Goal: Task Accomplishment & Management: Manage account settings

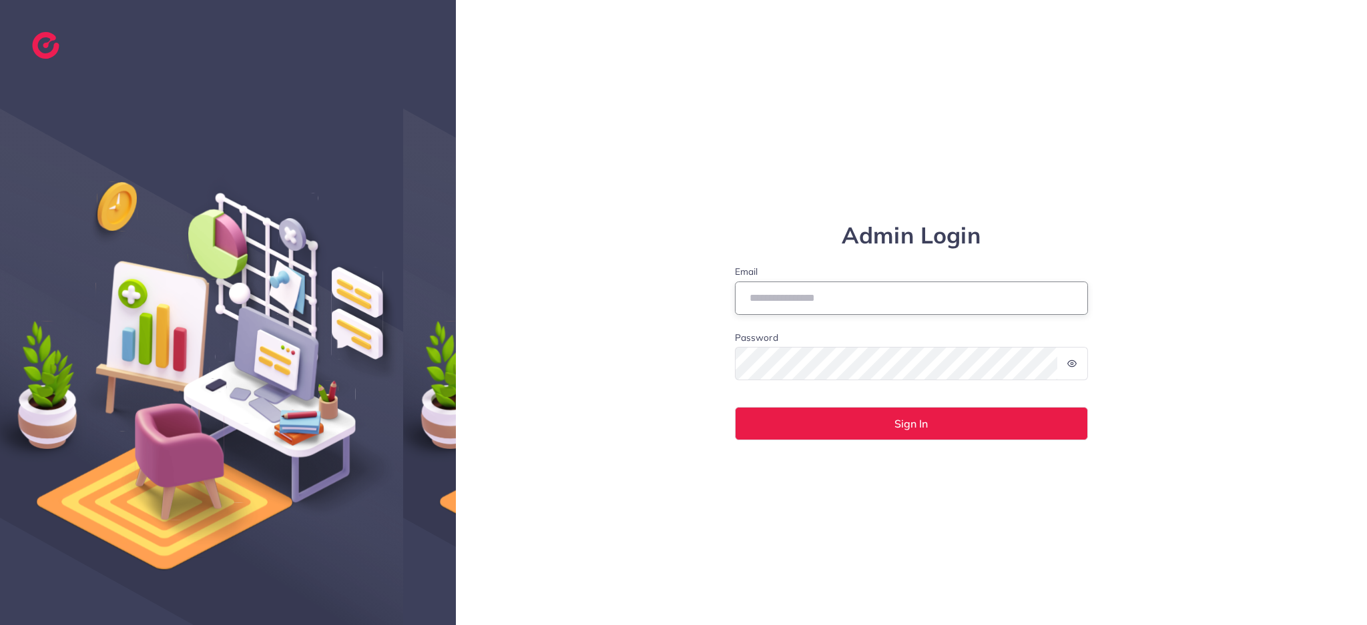
click at [788, 306] on input "Email" at bounding box center [912, 298] width 354 height 33
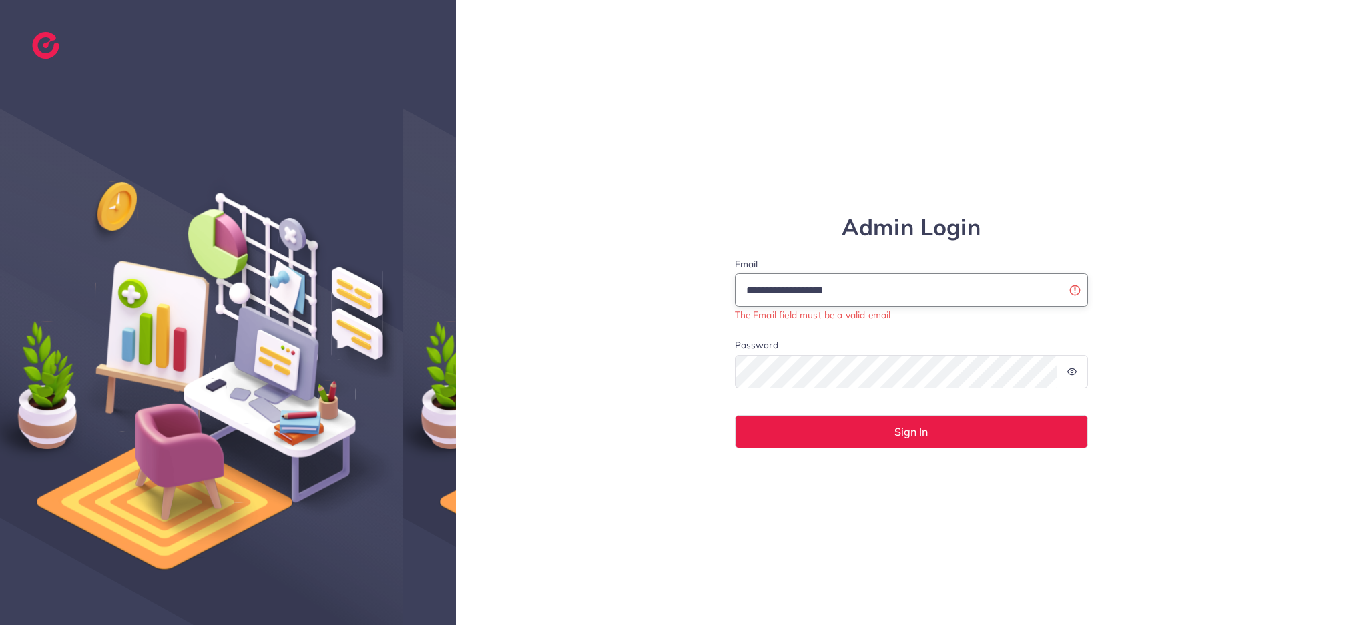
click at [763, 290] on input "**********" at bounding box center [912, 290] width 354 height 33
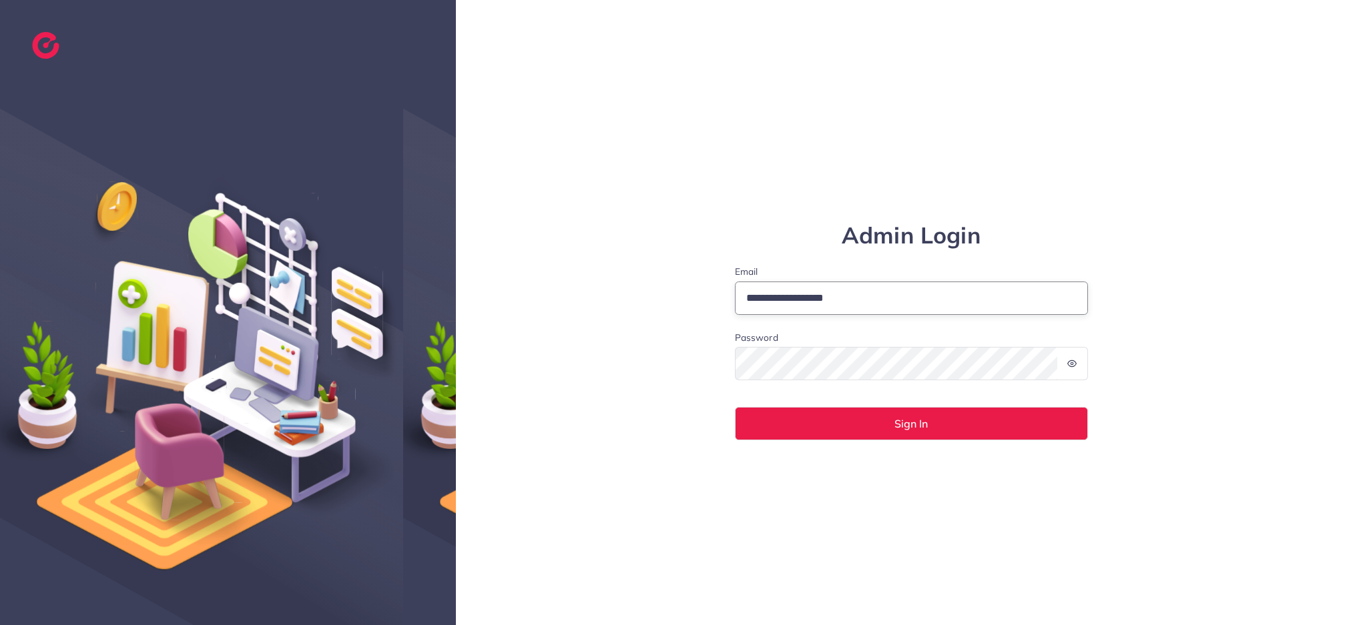
type input "**********"
click at [735, 407] on button "Sign In" at bounding box center [912, 423] width 354 height 33
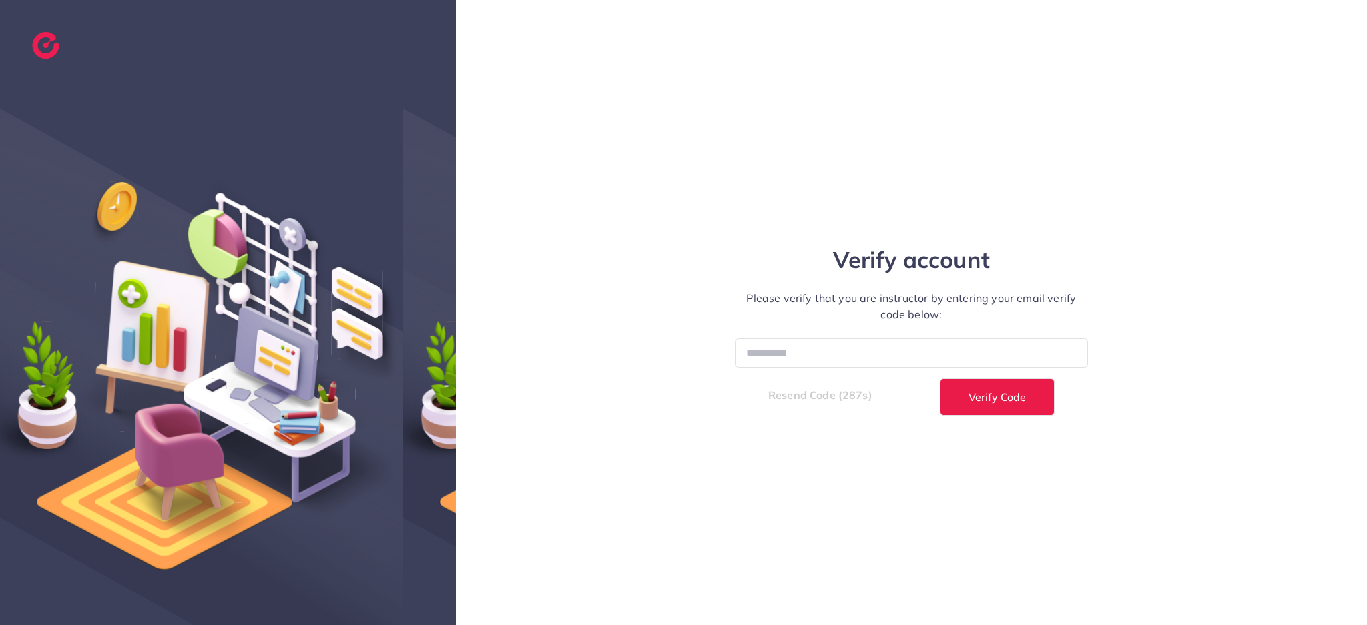
click at [806, 334] on div "Verify account Please verify that you are instructor by entering your email ver…" at bounding box center [911, 313] width 401 height 206
click at [796, 354] on input "number" at bounding box center [912, 352] width 354 height 29
type input "******"
click at [940, 378] on button "Verify Code" at bounding box center [997, 396] width 115 height 37
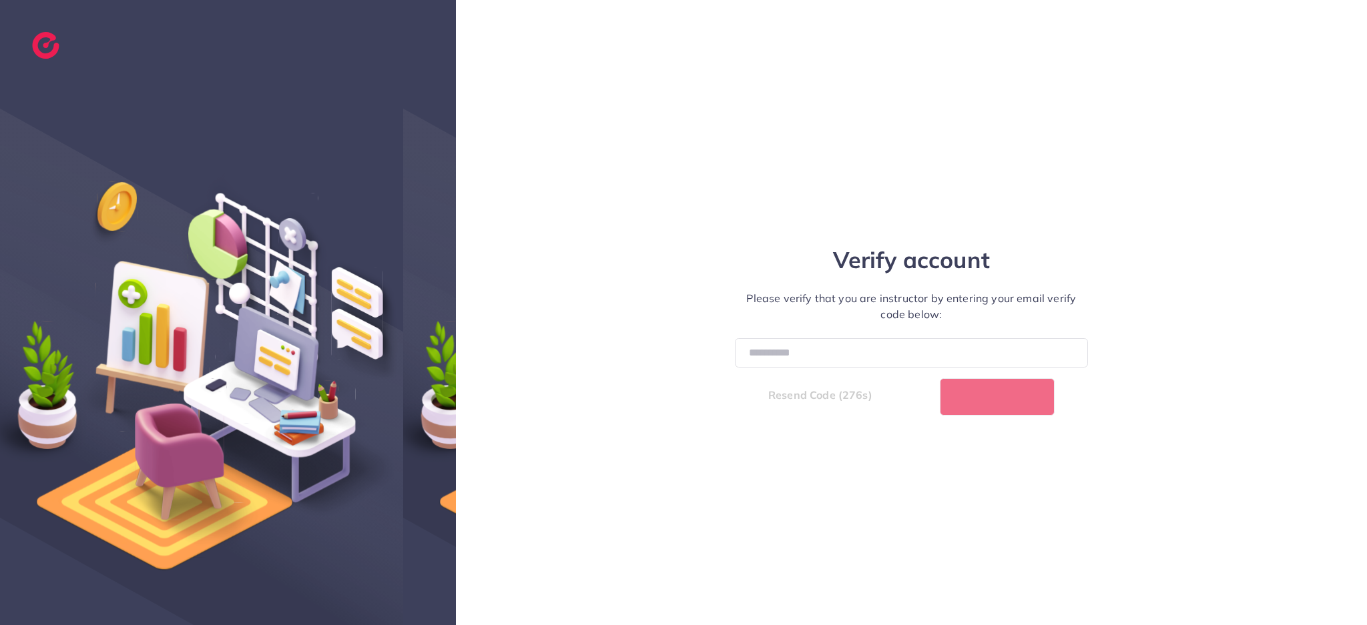
select select "*"
select select "****"
select select "*"
select select "****"
select select "*"
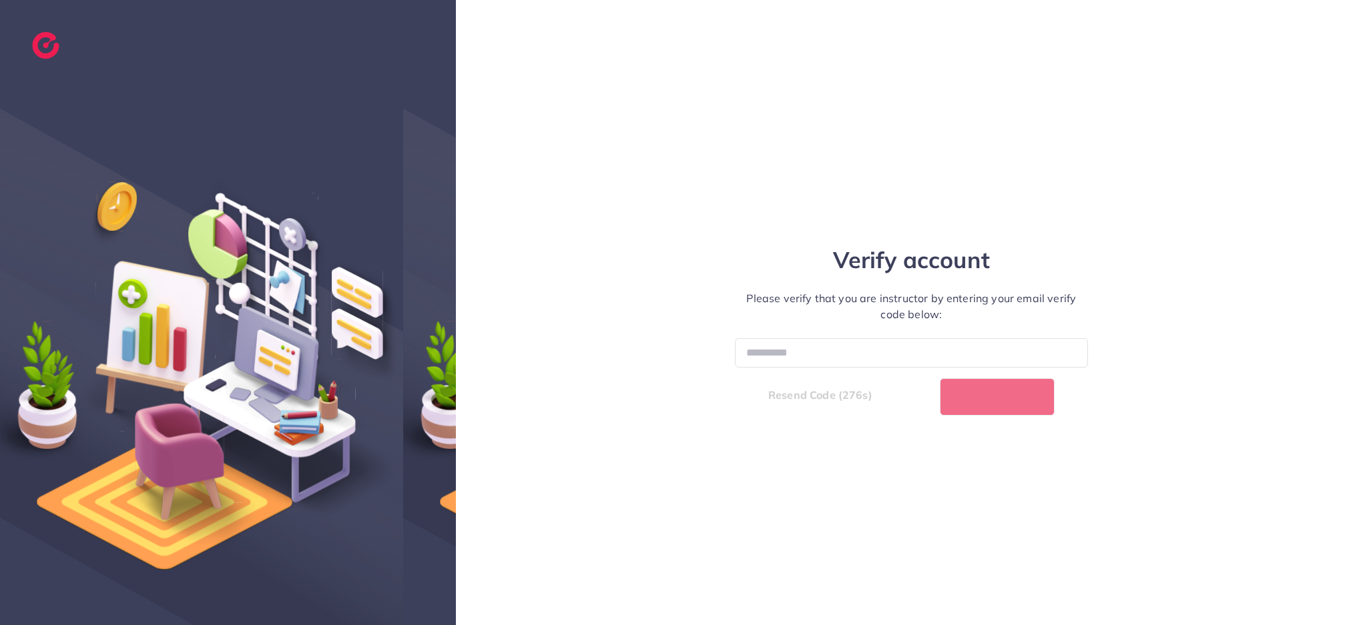
select select "****"
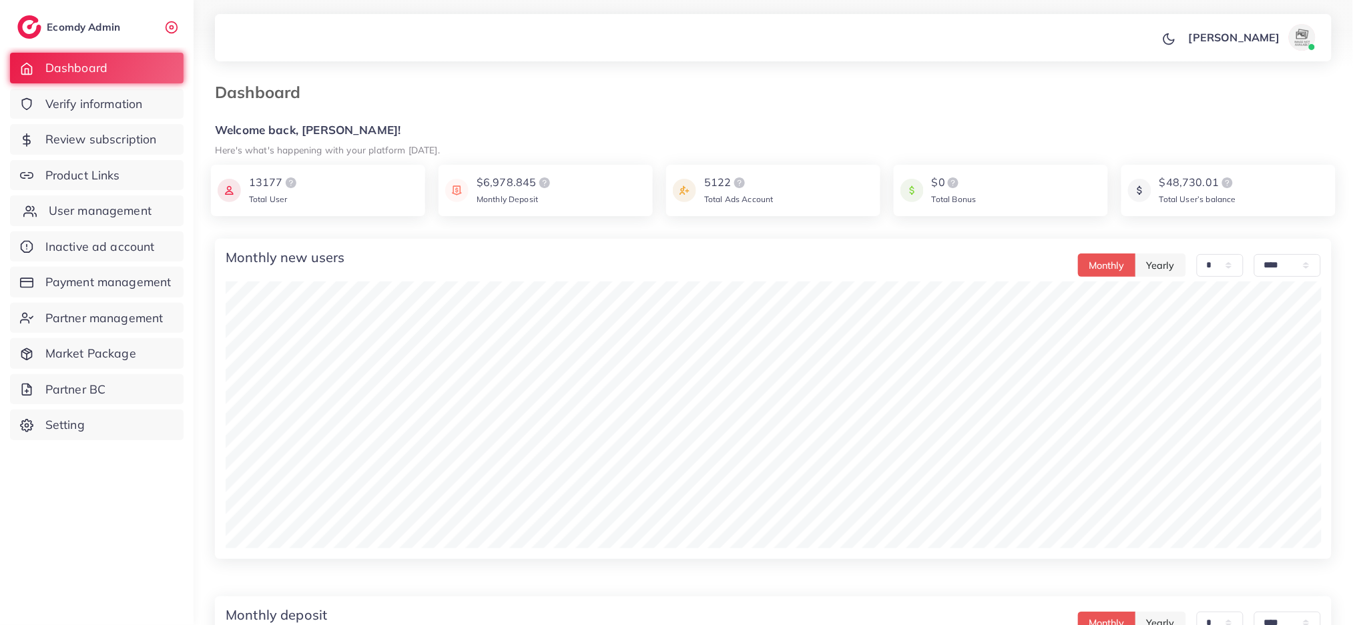
click at [110, 208] on span "User management" at bounding box center [100, 210] width 103 height 17
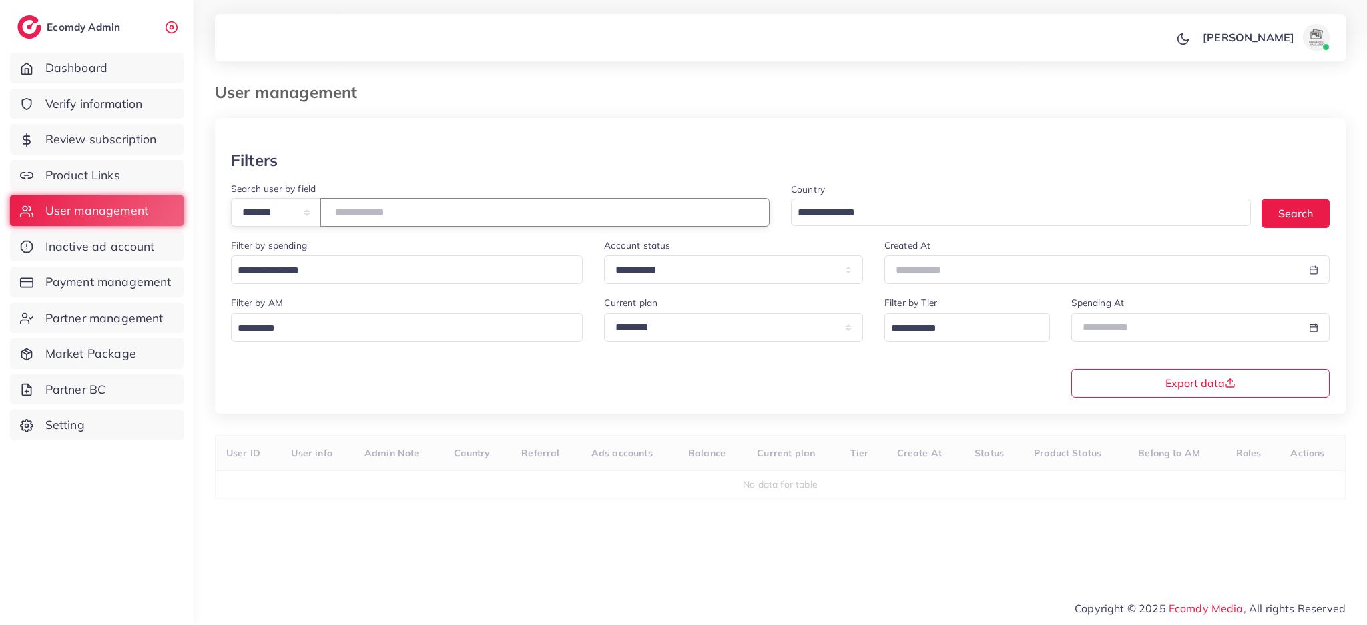
click at [371, 209] on input "number" at bounding box center [544, 212] width 449 height 29
type input "*"
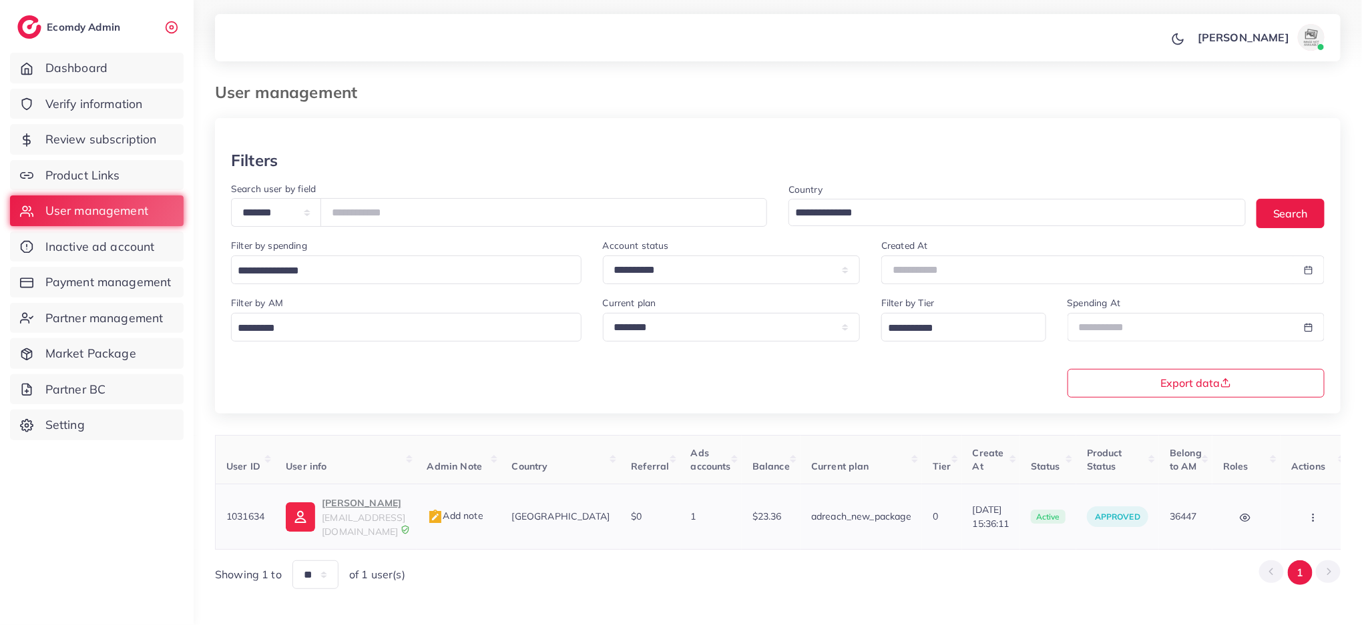
click at [383, 499] on p "abdul saboor" at bounding box center [363, 503] width 83 height 16
click at [411, 213] on input "*******" at bounding box center [543, 212] width 447 height 29
click at [339, 494] on td "waqas wa726344626@gmail.com" at bounding box center [345, 517] width 141 height 65
click at [343, 517] on span "wa726344626@gmail.com" at bounding box center [363, 524] width 83 height 25
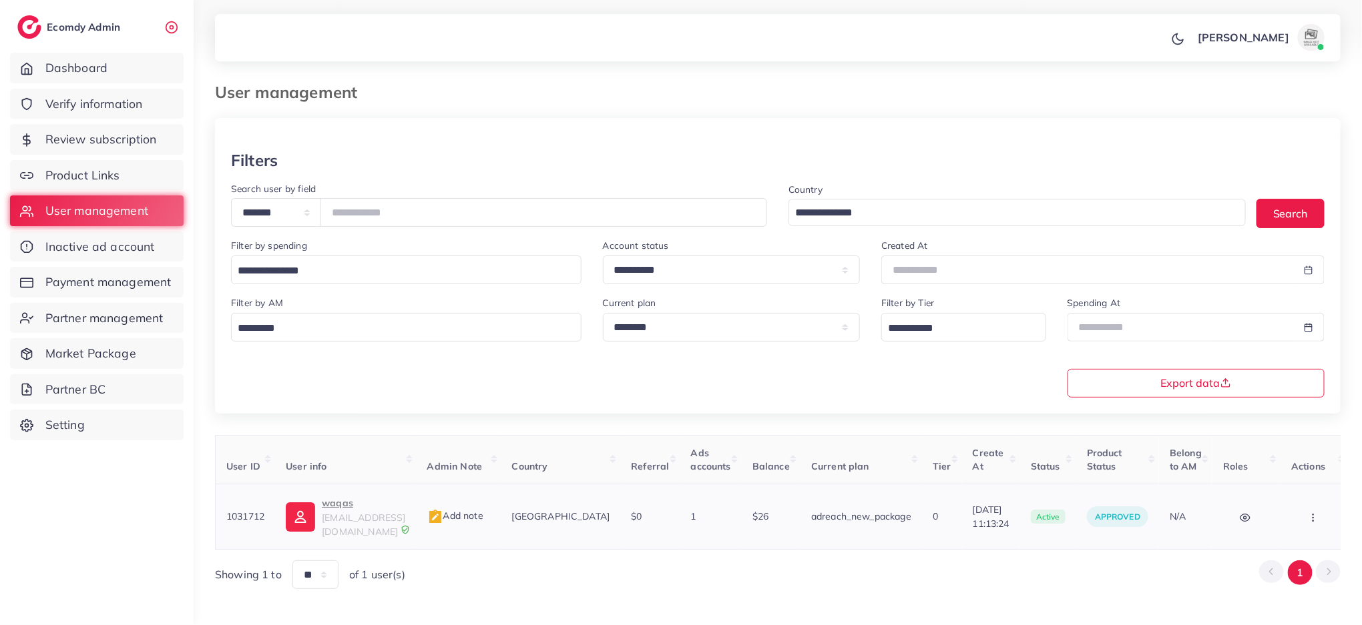
click at [351, 514] on span "wa726344626@gmail.com" at bounding box center [363, 524] width 83 height 25
click at [1308, 516] on icon "button" at bounding box center [1313, 518] width 11 height 11
click at [1304, 516] on link "Assign to AM" at bounding box center [1283, 525] width 111 height 29
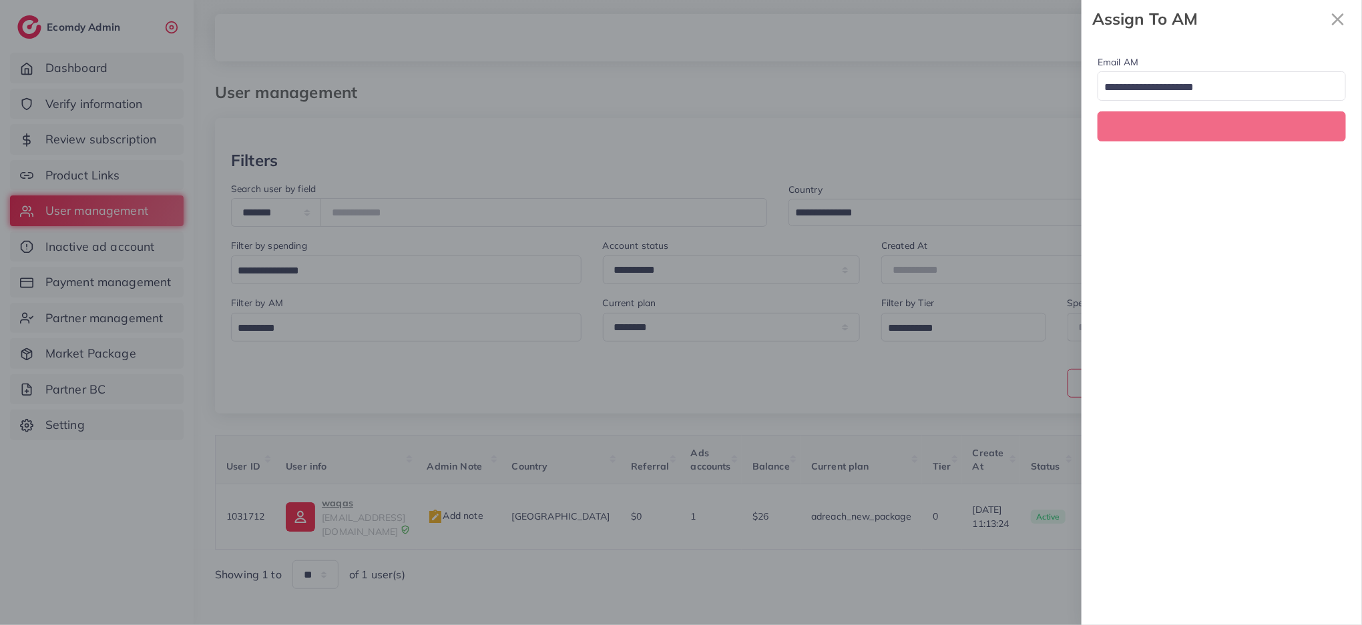
scroll to position [0, 0]
click at [1232, 94] on input "Search for option" at bounding box center [1213, 87] width 229 height 21
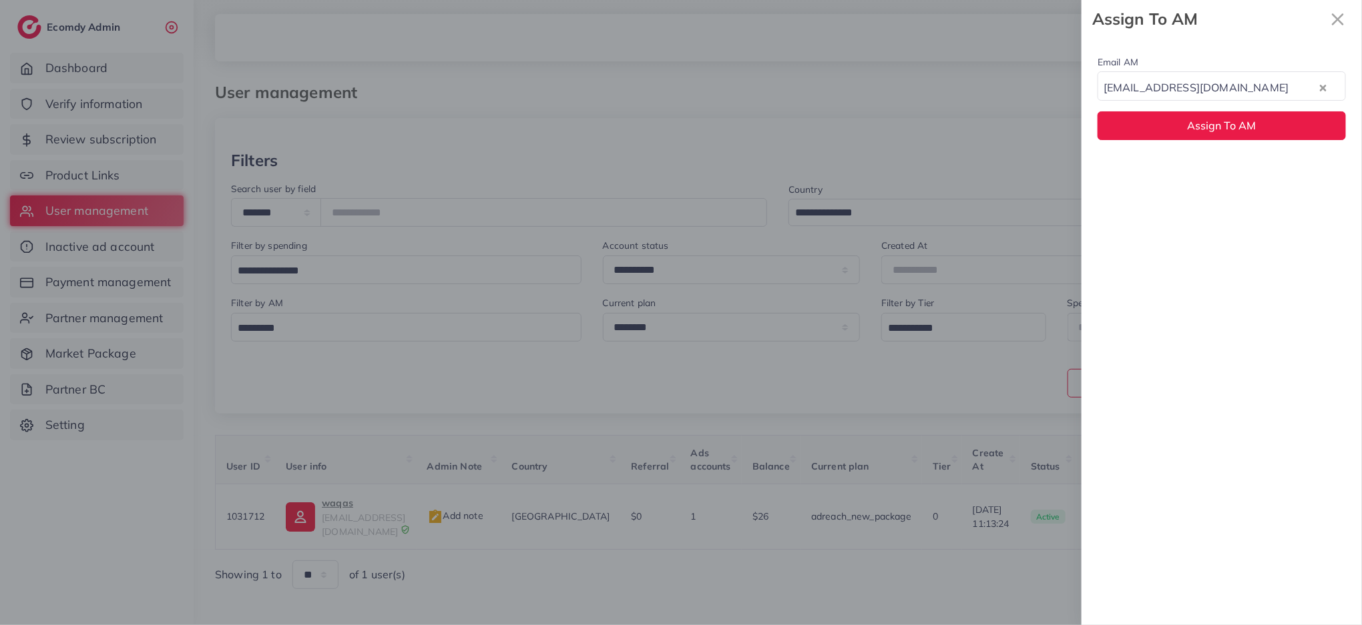
click at [1224, 161] on div "Email AM natashashahid163@gmail.com Loading... None hadibaaslam@gmail.com natas…" at bounding box center [1221, 331] width 280 height 587
click at [1229, 127] on span "Assign To AM" at bounding box center [1222, 125] width 69 height 13
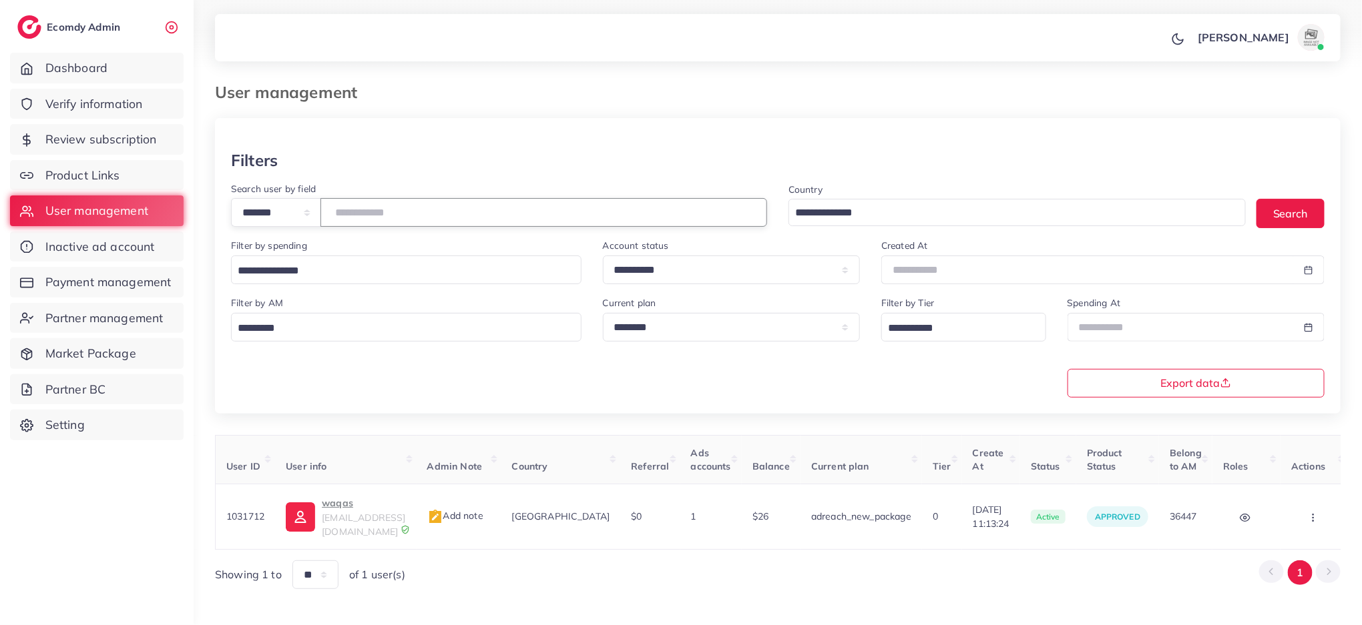
click at [400, 217] on input "*******" at bounding box center [543, 212] width 447 height 29
click at [374, 521] on span "aqsa.iofficialshop62@gmail.com" at bounding box center [363, 524] width 83 height 25
click at [369, 199] on input "*******" at bounding box center [543, 212] width 447 height 29
click at [324, 497] on p "HR Enterprises" at bounding box center [363, 503] width 83 height 16
click at [1310, 517] on button "button" at bounding box center [1314, 517] width 47 height 30
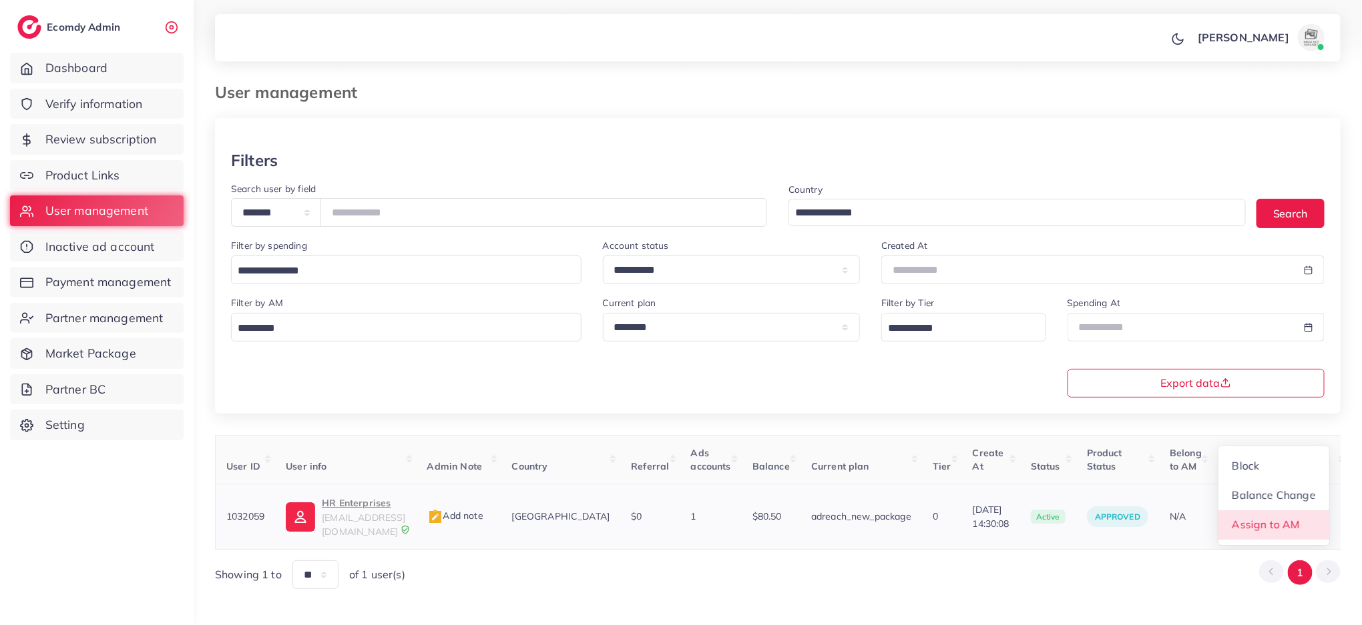
click at [1310, 517] on link "Assign to AM" at bounding box center [1273, 525] width 111 height 29
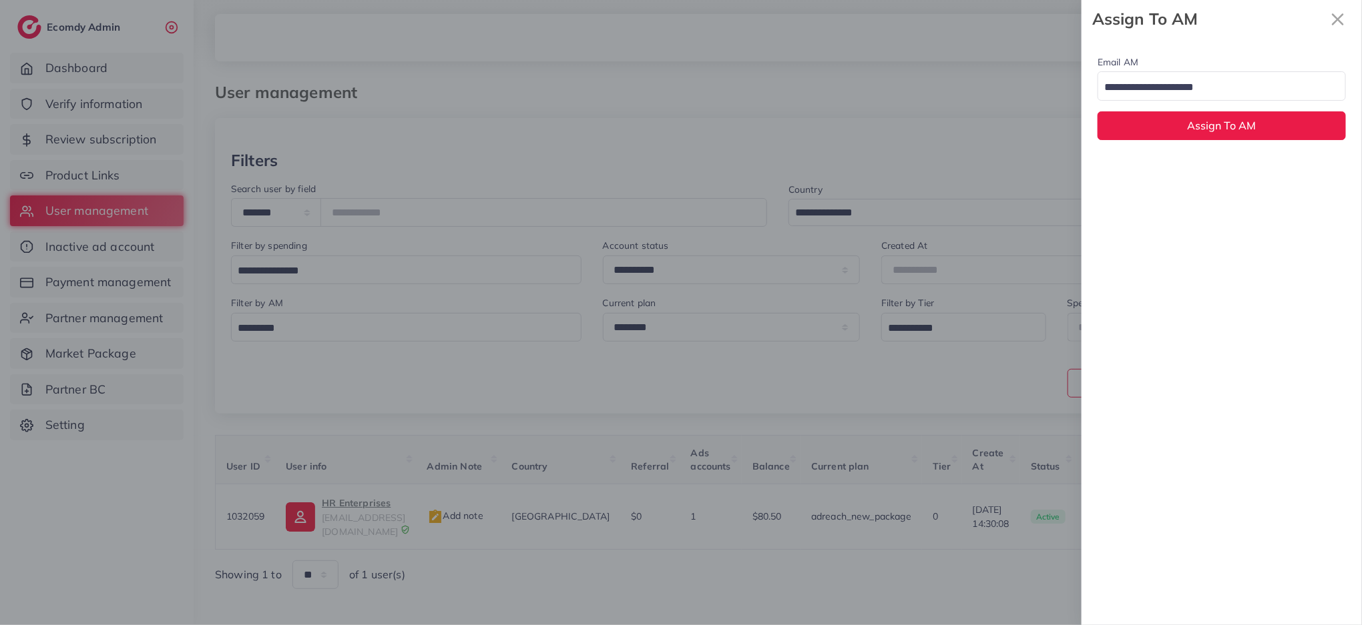
click at [1203, 65] on div "Email AM Loading..." at bounding box center [1221, 77] width 248 height 47
click at [1200, 92] on input "Search for option" at bounding box center [1213, 87] width 229 height 21
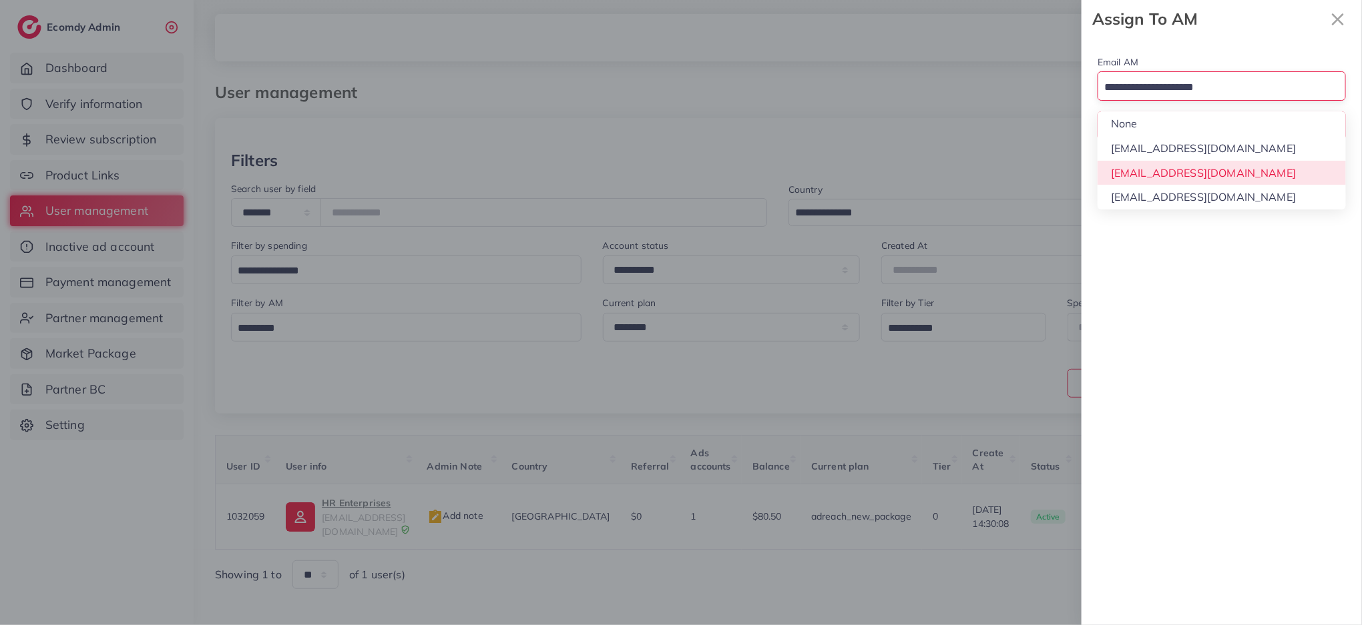
click at [1186, 170] on div "Email AM Loading... None hadibaaslam@gmail.com natashashahid163@gmail.com wajah…" at bounding box center [1221, 331] width 280 height 587
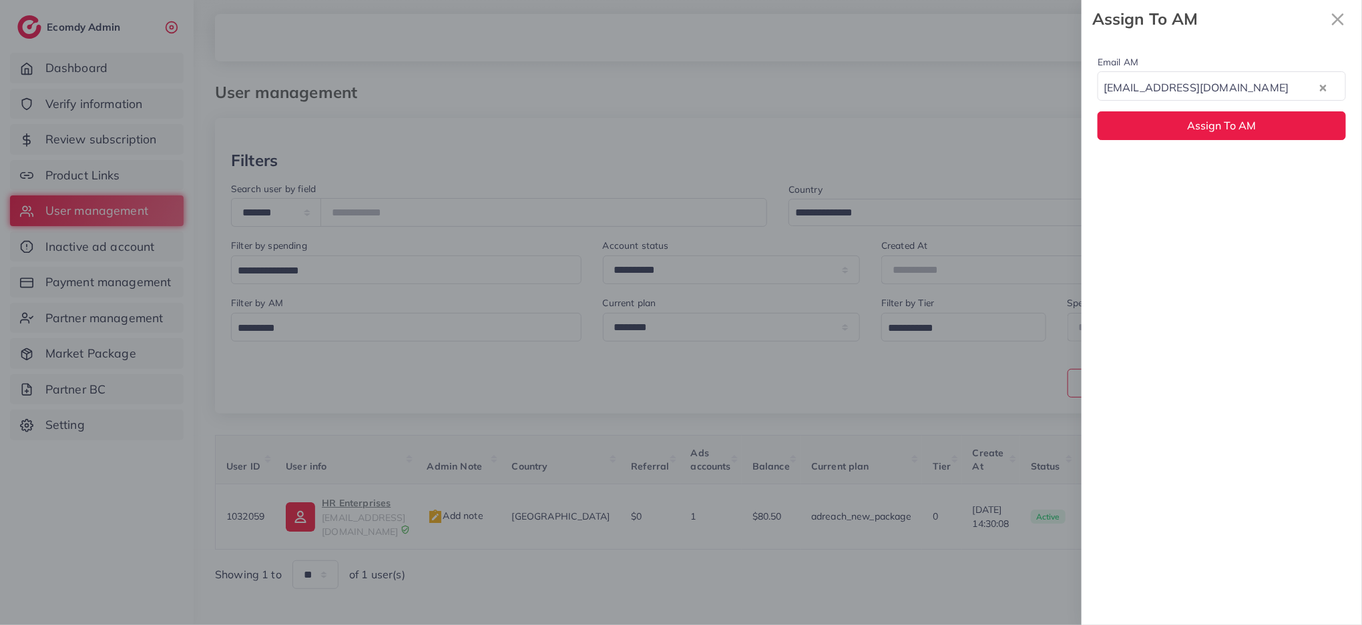
click at [1189, 143] on div "Email AM natashashahid163@gmail.com Loading... Assign To AM" at bounding box center [1221, 97] width 280 height 118
click at [1189, 139] on div "Email AM natashashahid163@gmail.com Loading... Assign To AM" at bounding box center [1221, 97] width 280 height 118
click at [1190, 133] on button "Assign To AM" at bounding box center [1221, 125] width 248 height 29
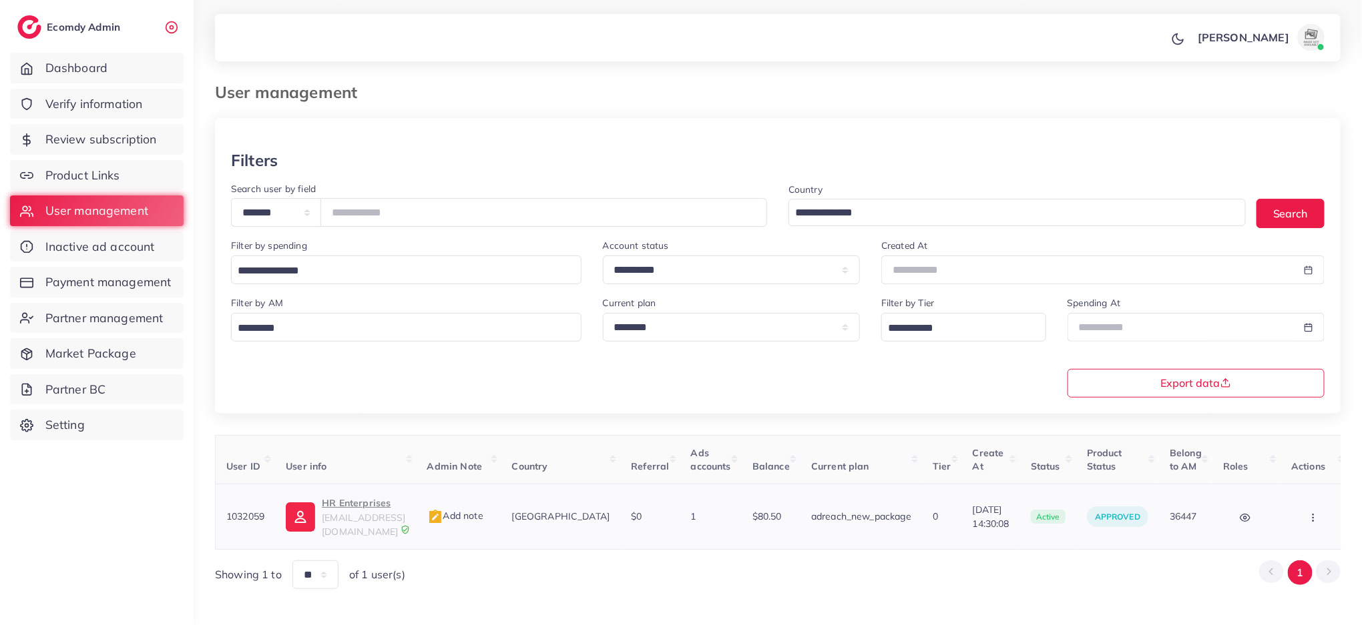
click at [342, 497] on p "HR Enterprises" at bounding box center [363, 503] width 83 height 16
click at [372, 191] on div "**********" at bounding box center [499, 204] width 536 height 47
click at [384, 210] on input "*******" at bounding box center [543, 212] width 447 height 29
click at [360, 498] on p "ASHRAF" at bounding box center [363, 503] width 83 height 16
click at [1315, 521] on button "button" at bounding box center [1314, 517] width 47 height 30
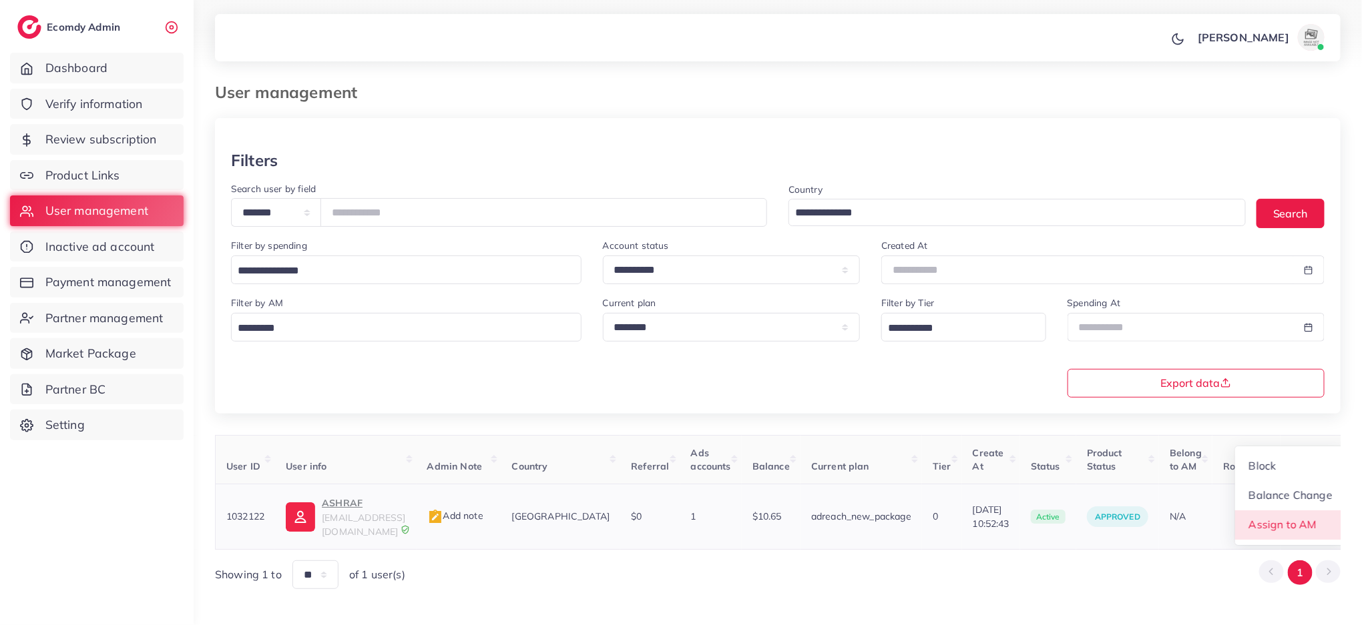
scroll to position [1, 0]
click at [1315, 521] on link "Assign to AM" at bounding box center [1290, 525] width 111 height 29
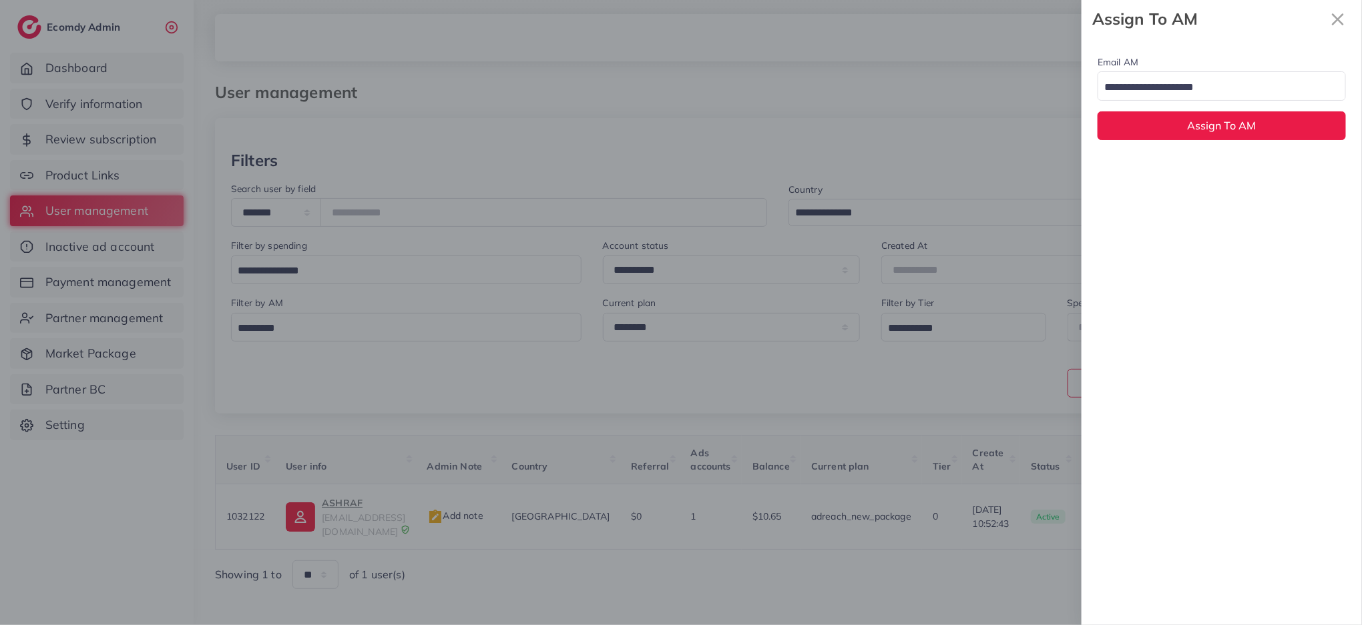
click at [1227, 75] on div "Search for option" at bounding box center [1214, 86] width 232 height 23
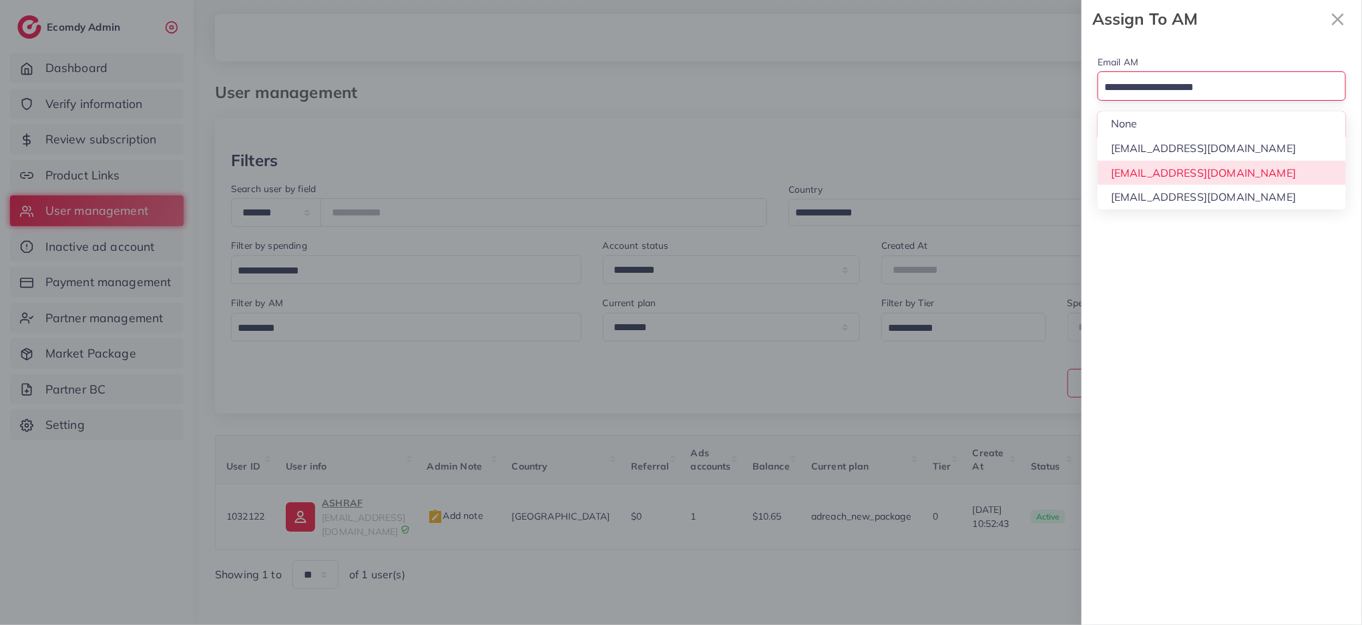
click at [1218, 170] on div "Email AM Loading... None hadibaaslam@gmail.com natashashahid163@gmail.com wajah…" at bounding box center [1221, 331] width 280 height 587
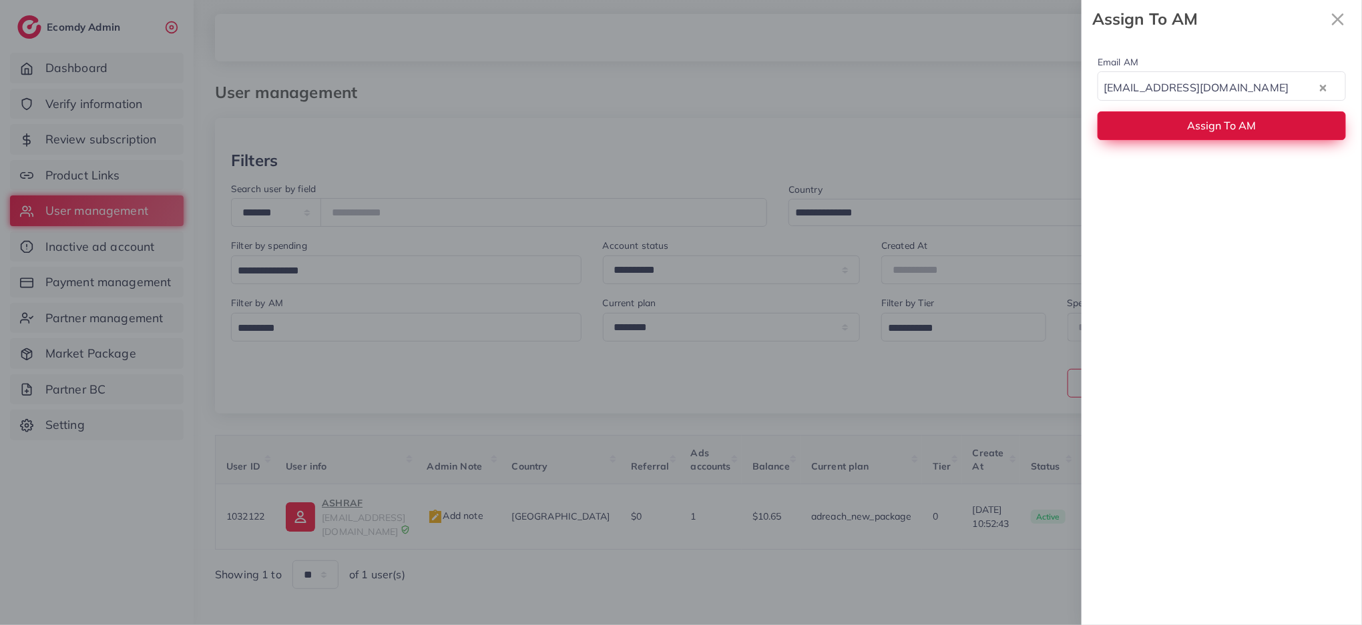
click at [1224, 115] on button "Assign To AM" at bounding box center [1221, 125] width 248 height 29
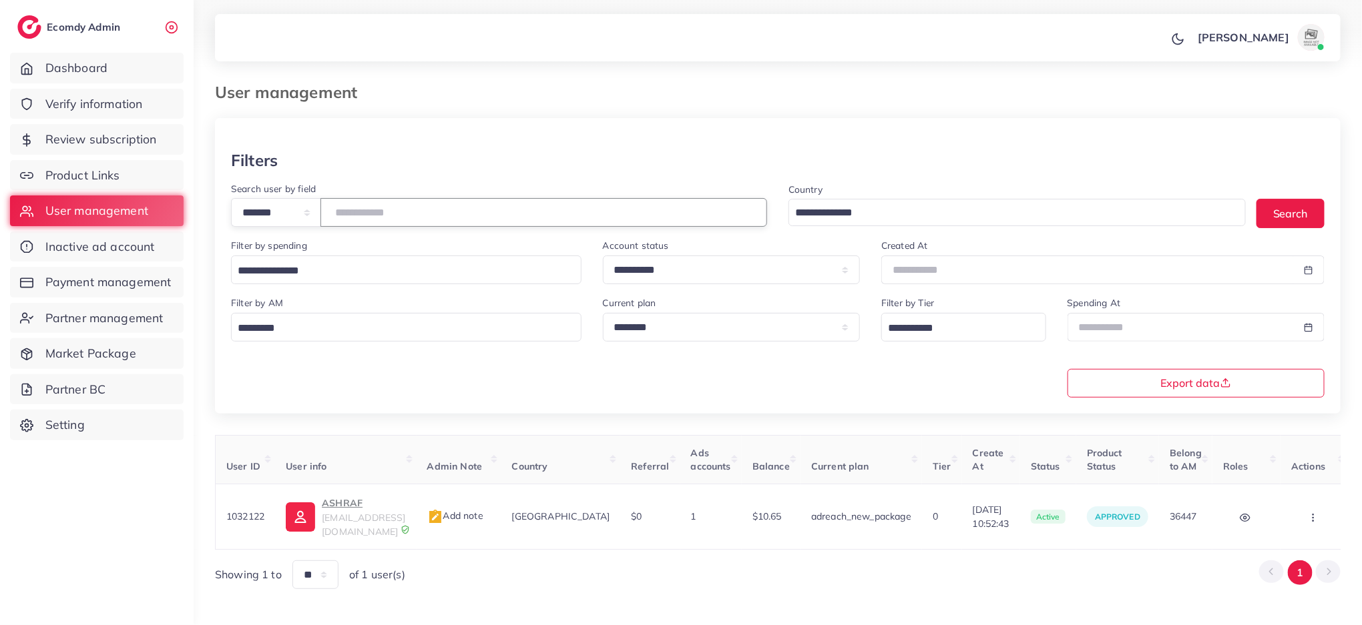
click at [354, 200] on input "*******" at bounding box center [543, 212] width 447 height 29
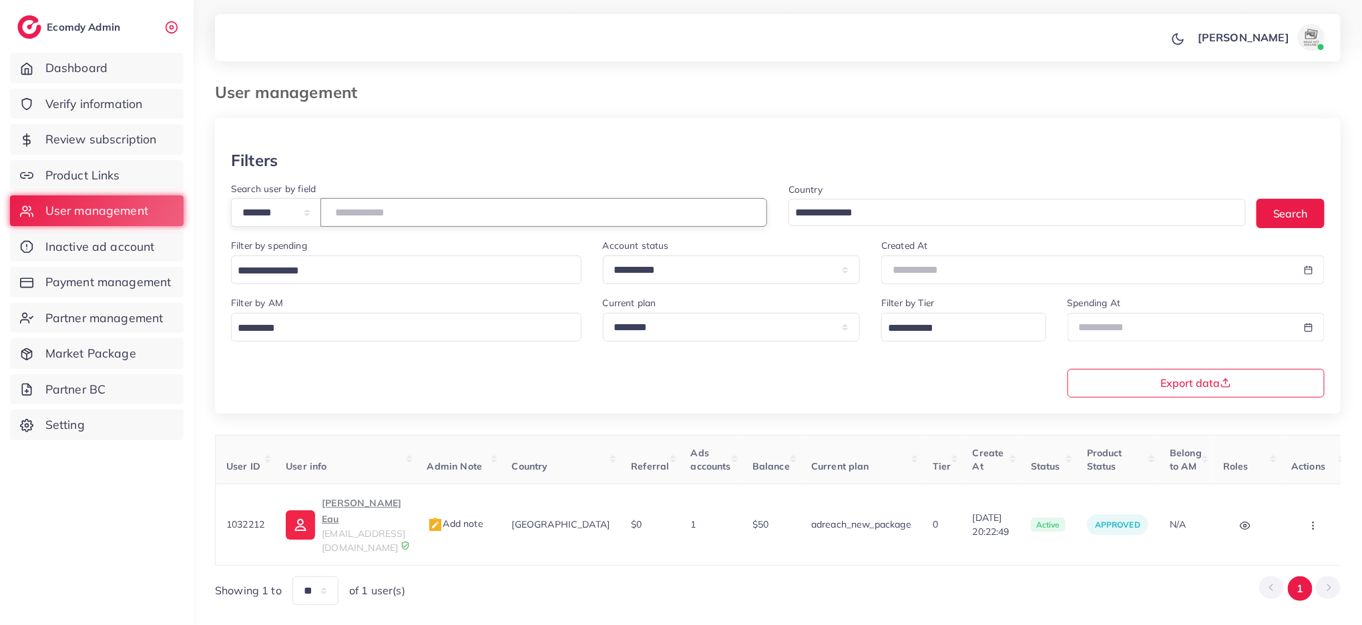
click at [386, 215] on input "*******" at bounding box center [543, 212] width 447 height 29
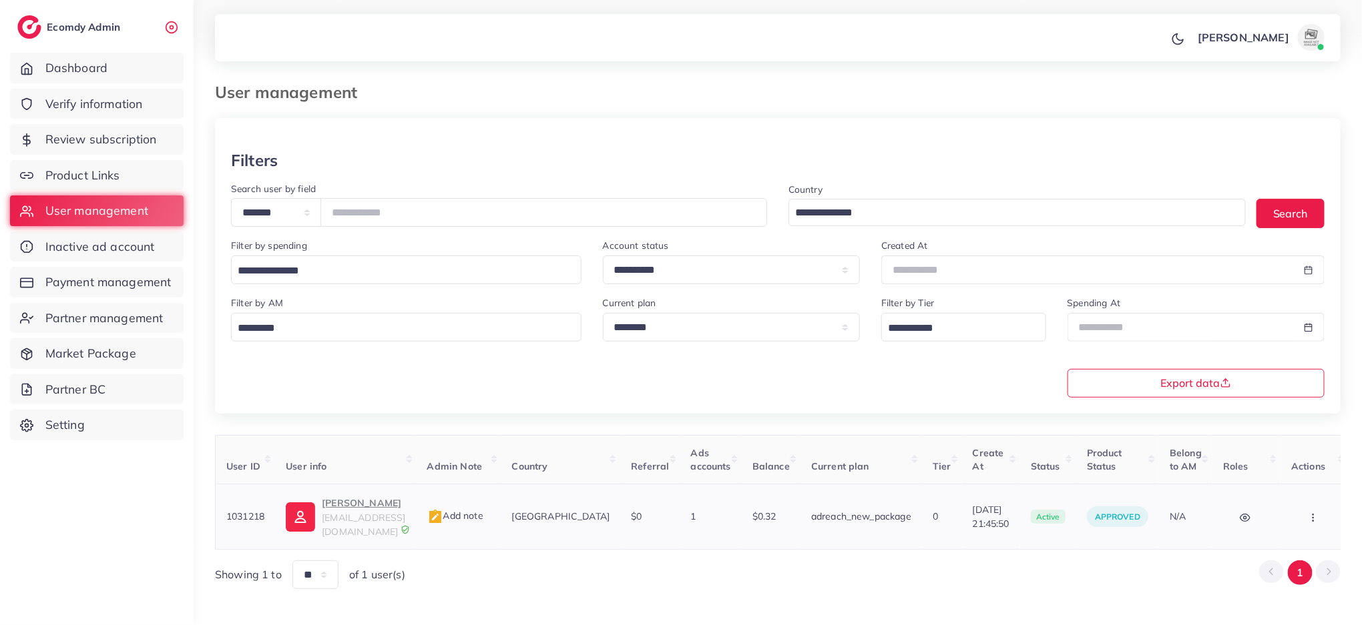
click at [350, 516] on span "rangeheera@gmail.com" at bounding box center [363, 524] width 83 height 25
click at [1311, 522] on button "button" at bounding box center [1314, 517] width 47 height 30
click at [0, 0] on link "Assign to AM" at bounding box center [0, 0] width 0 height 0
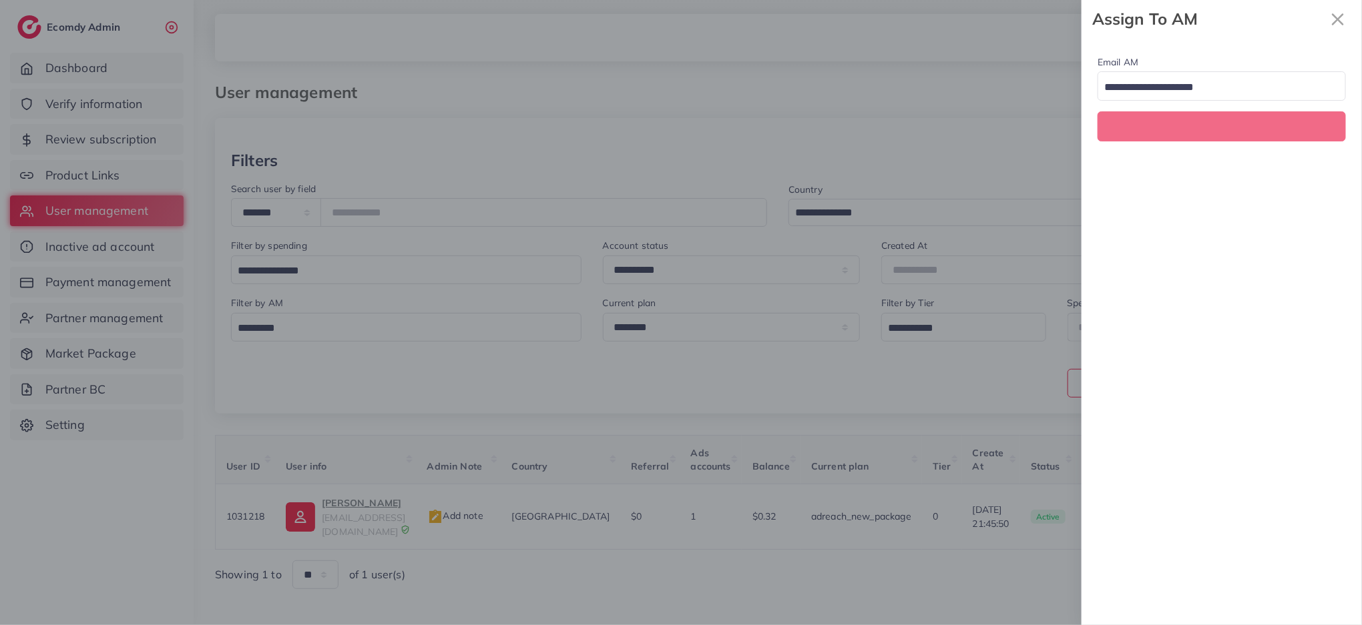
scroll to position [0, 0]
click at [1201, 73] on div "Loading..." at bounding box center [1221, 85] width 248 height 29
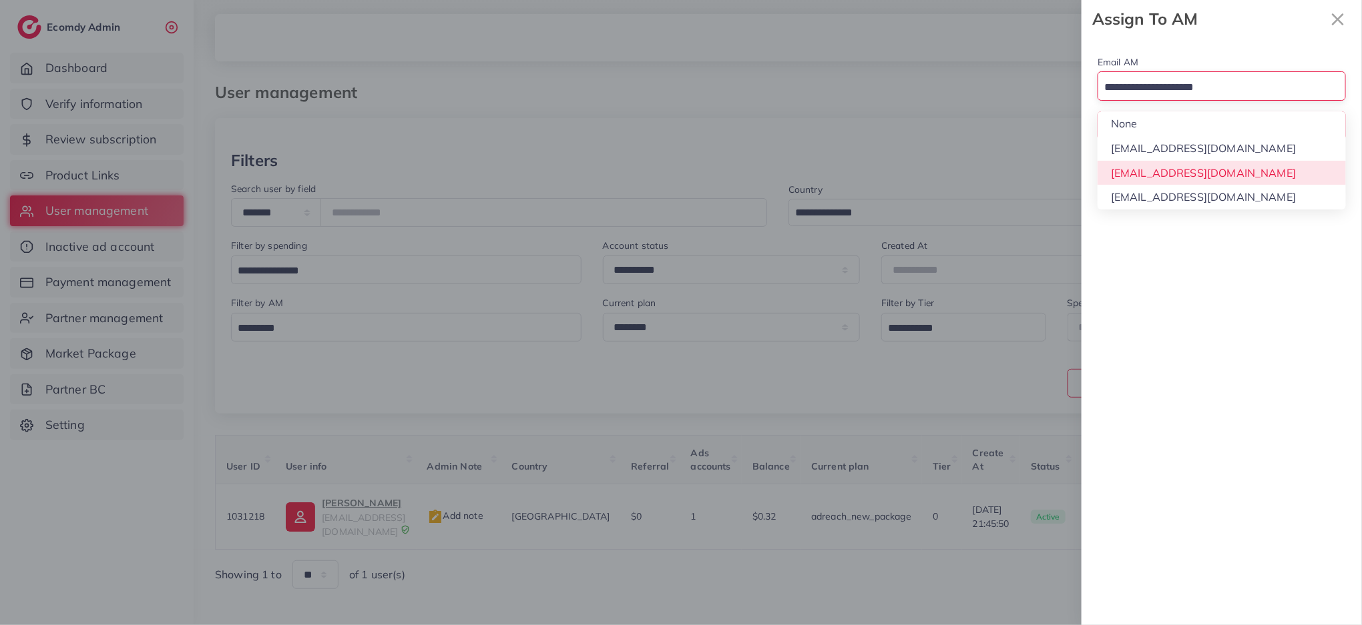
click at [1201, 166] on div "Email AM Loading... None hadibaaslam@gmail.com natashashahid163@gmail.com wajah…" at bounding box center [1221, 331] width 280 height 587
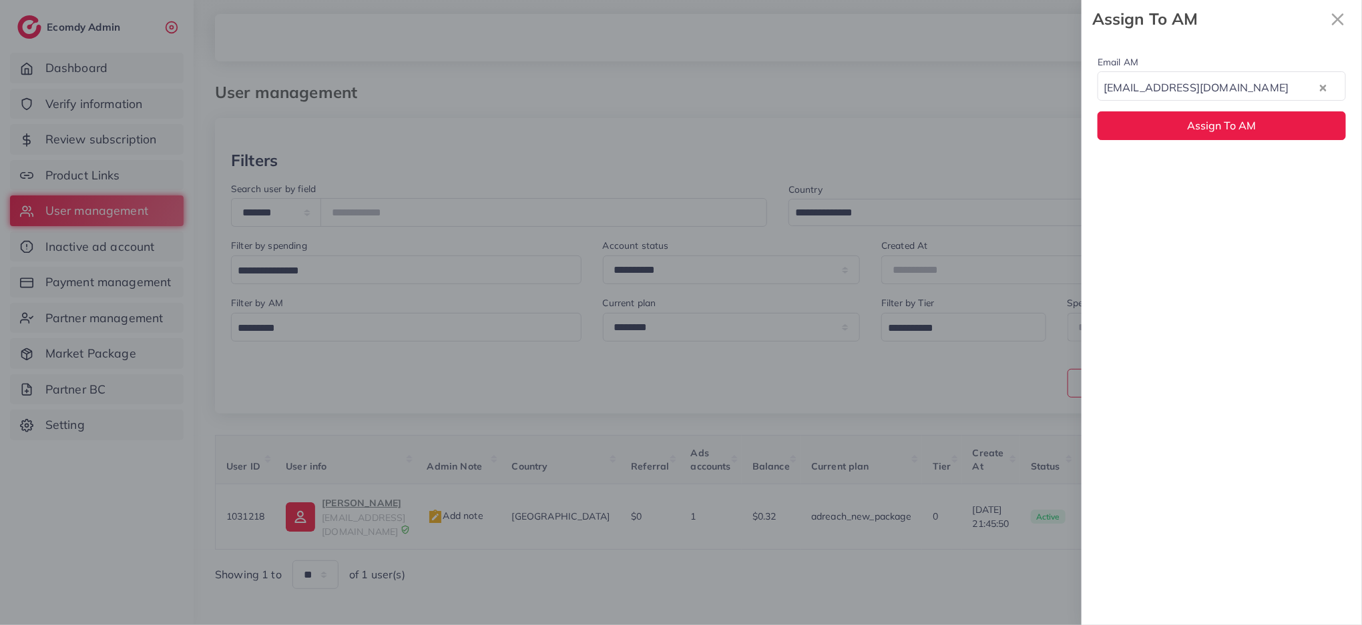
click at [1201, 144] on div "Email AM natashashahid163@gmail.com Loading... Assign To AM" at bounding box center [1221, 97] width 280 height 118
click at [1202, 136] on button "Assign To AM" at bounding box center [1221, 125] width 248 height 29
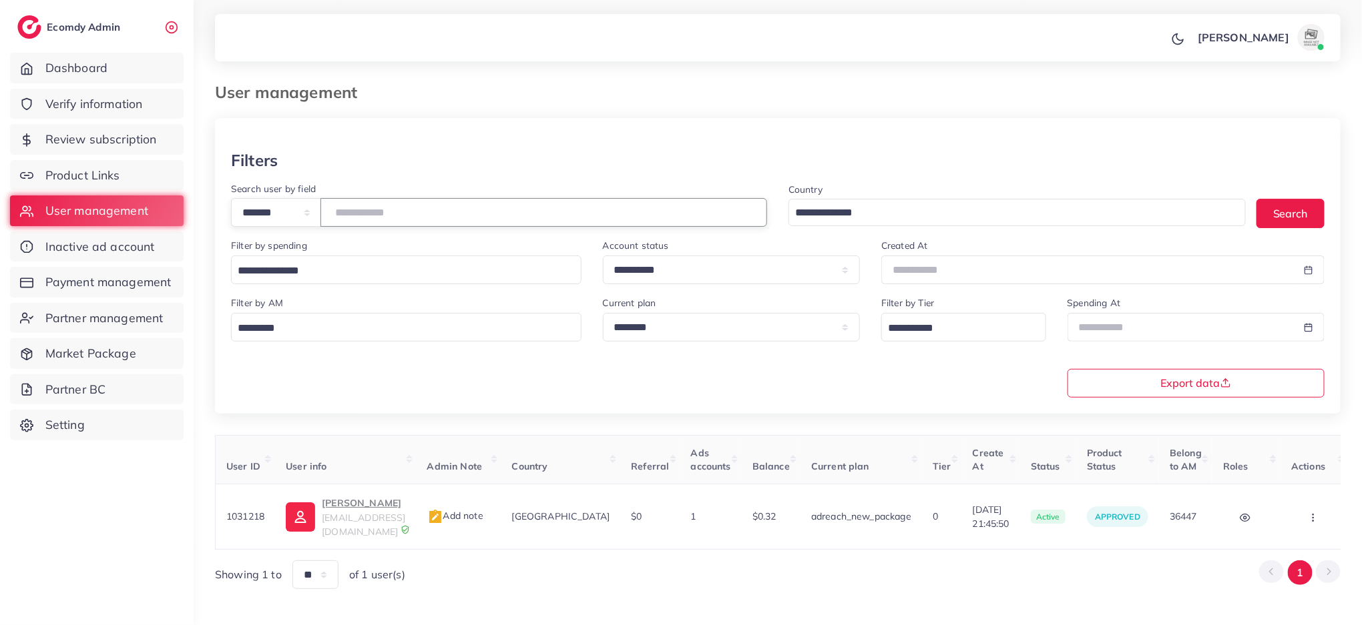
click at [447, 227] on input "*******" at bounding box center [543, 212] width 447 height 29
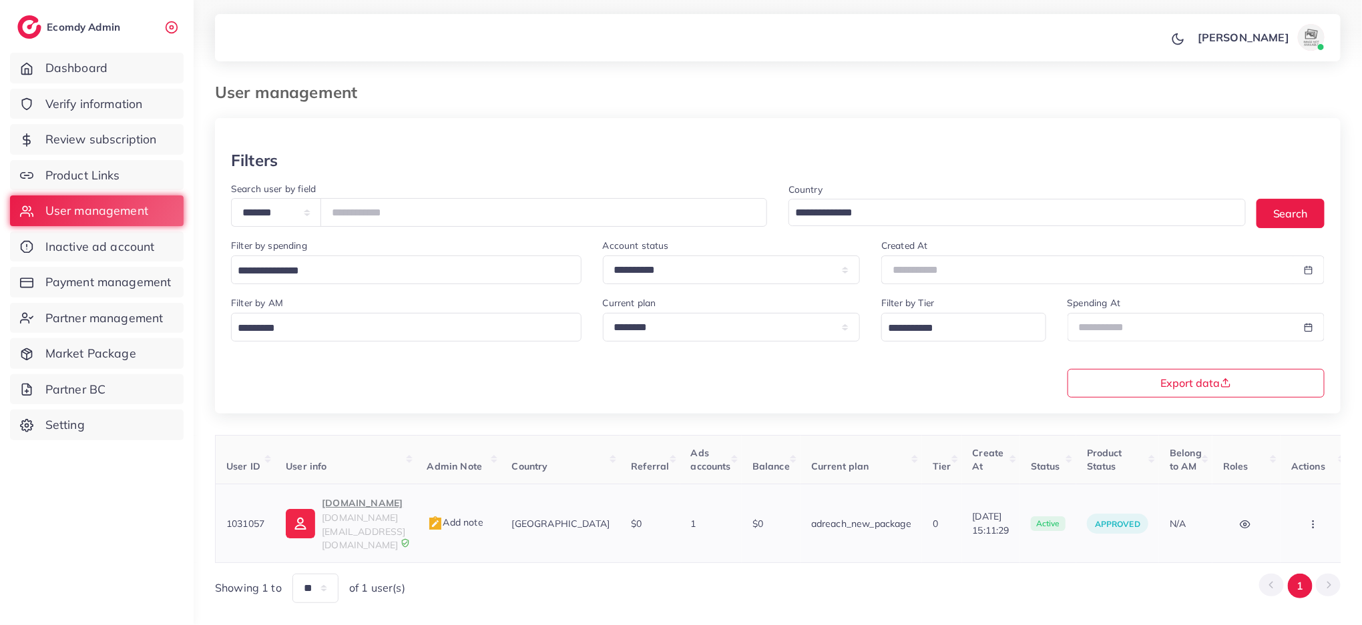
click at [360, 513] on span "menzyfashion.pk@gmail.com" at bounding box center [363, 531] width 83 height 39
click at [1316, 519] on icon "button" at bounding box center [1313, 524] width 11 height 11
click at [1316, 517] on link "Assign to AM" at bounding box center [1274, 531] width 111 height 29
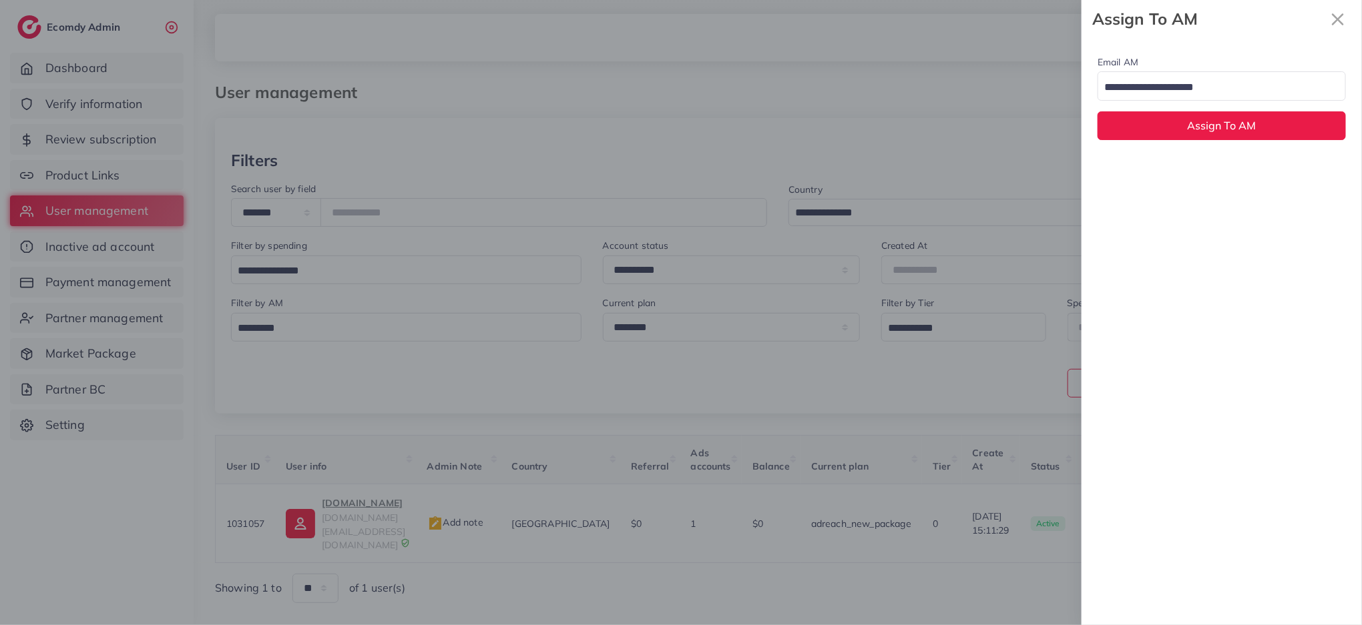
click at [1192, 91] on input "Search for option" at bounding box center [1213, 87] width 229 height 21
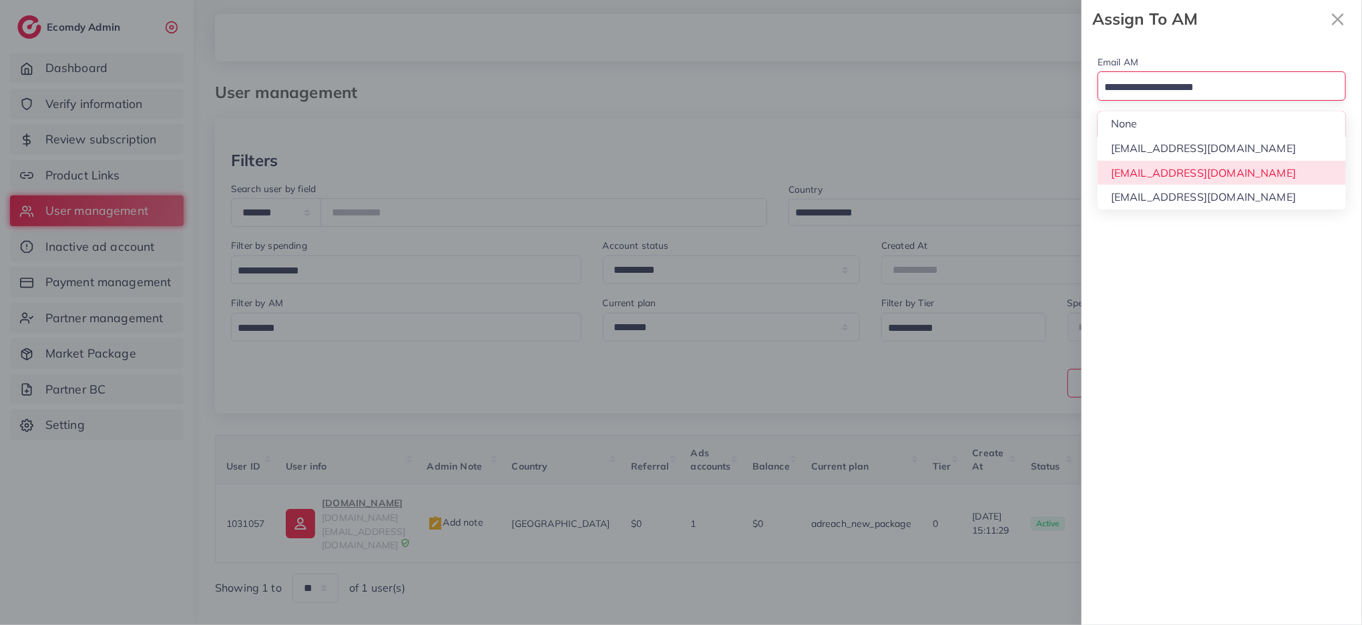
click at [1192, 164] on div "Email AM Loading... None hadibaaslam@gmail.com natashashahid163@gmail.com wajah…" at bounding box center [1221, 331] width 280 height 587
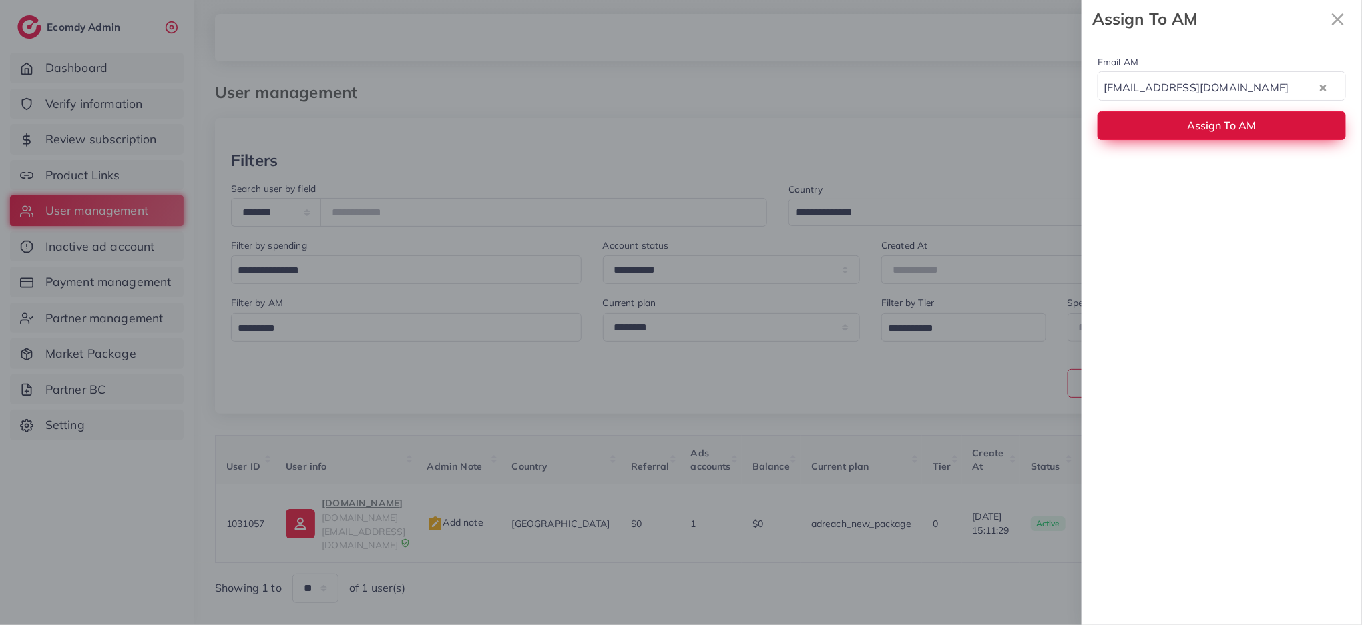
click at [1188, 119] on span "Assign To AM" at bounding box center [1222, 125] width 69 height 13
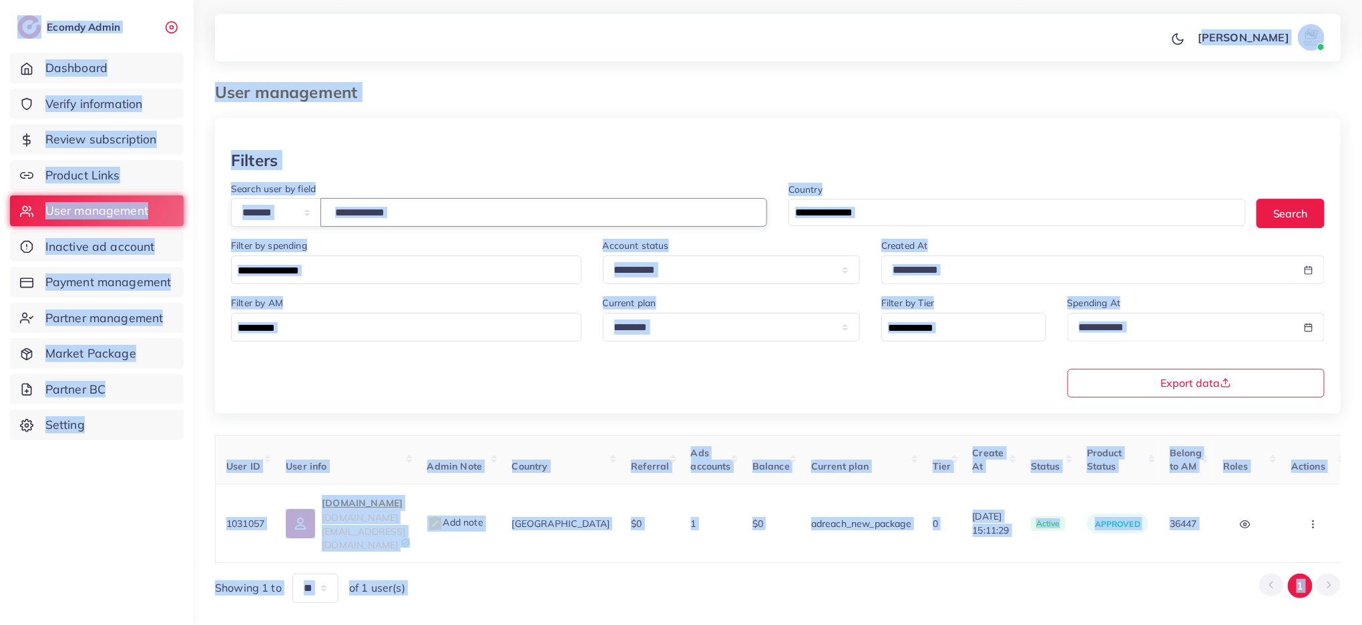
click at [410, 217] on input "*******" at bounding box center [543, 212] width 447 height 29
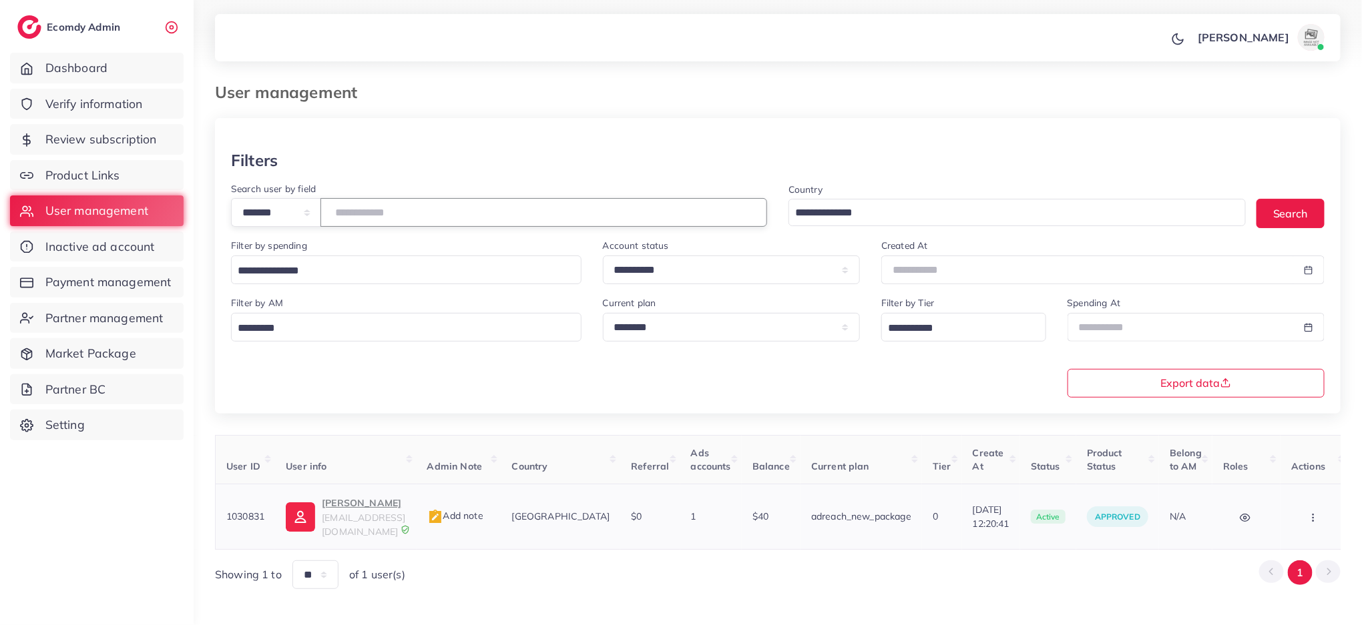
click at [1309, 513] on icon "button" at bounding box center [1313, 518] width 11 height 11
click at [0, 0] on link "Assign to AM" at bounding box center [0, 0] width 0 height 0
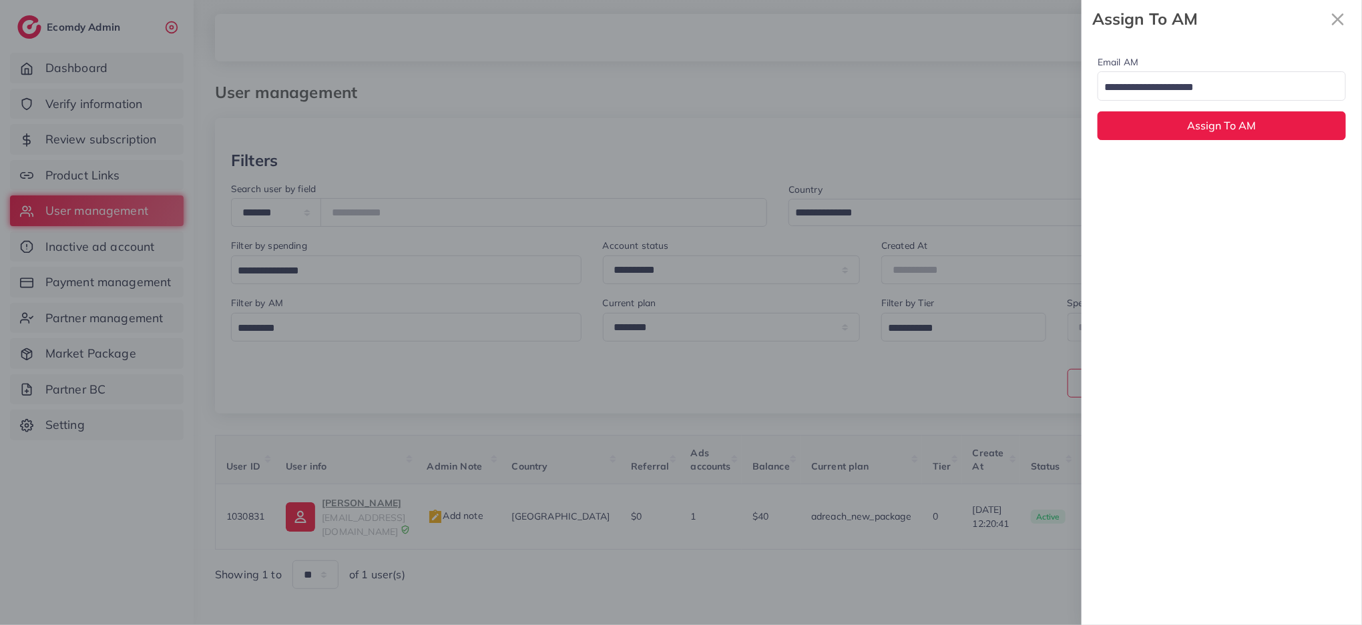
click at [1214, 65] on div "Email AM Loading..." at bounding box center [1221, 77] width 248 height 47
click at [1214, 95] on input "Search for option" at bounding box center [1213, 87] width 229 height 21
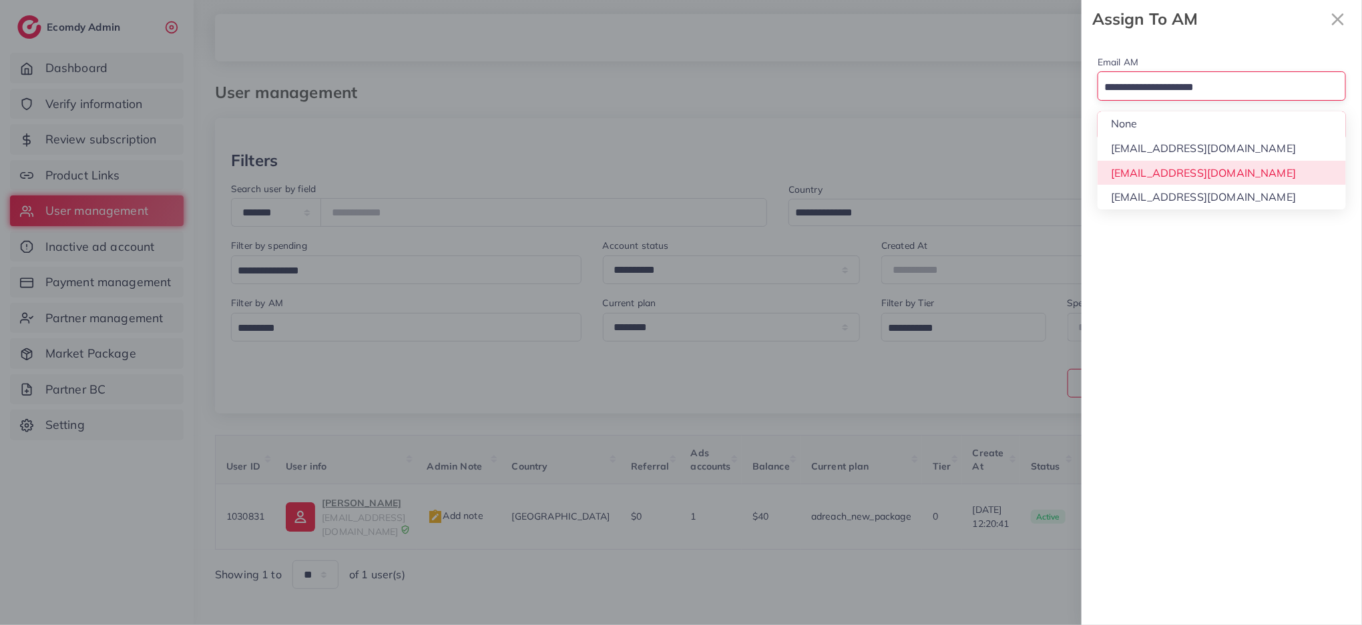
click at [1218, 172] on div "Email AM Loading... None hadibaaslam@gmail.com natashashahid163@gmail.com wajah…" at bounding box center [1221, 331] width 280 height 587
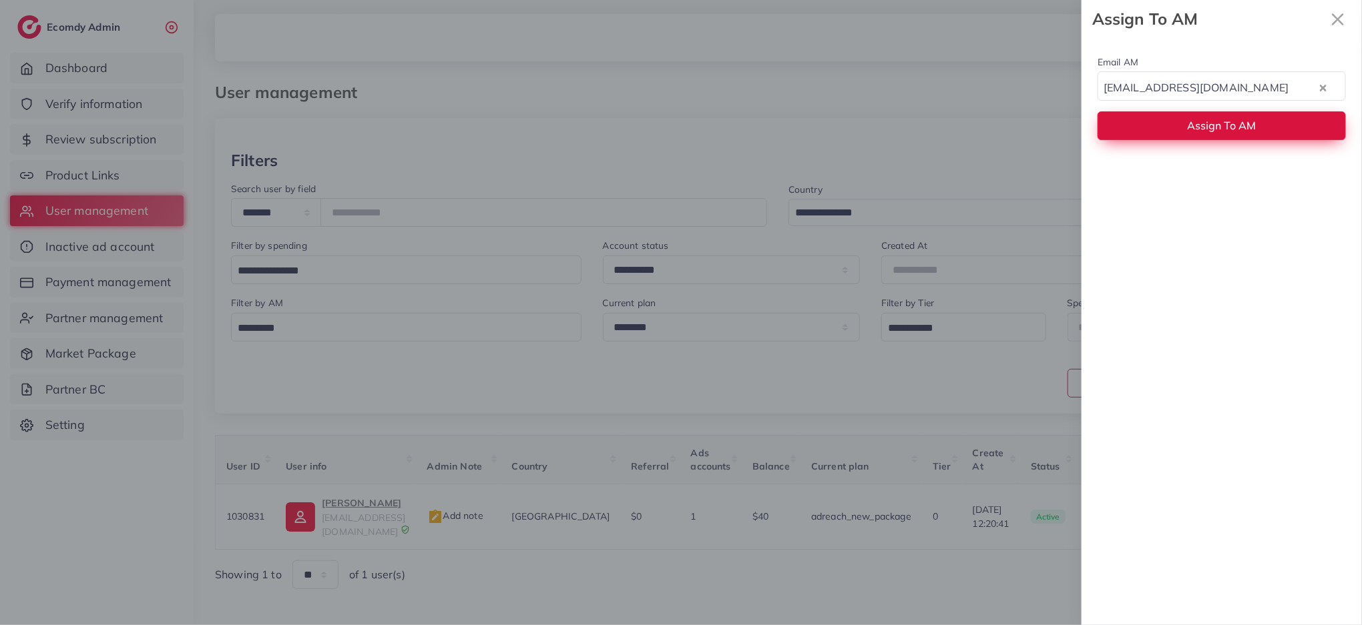
click at [1210, 134] on button "Assign To AM" at bounding box center [1221, 125] width 248 height 29
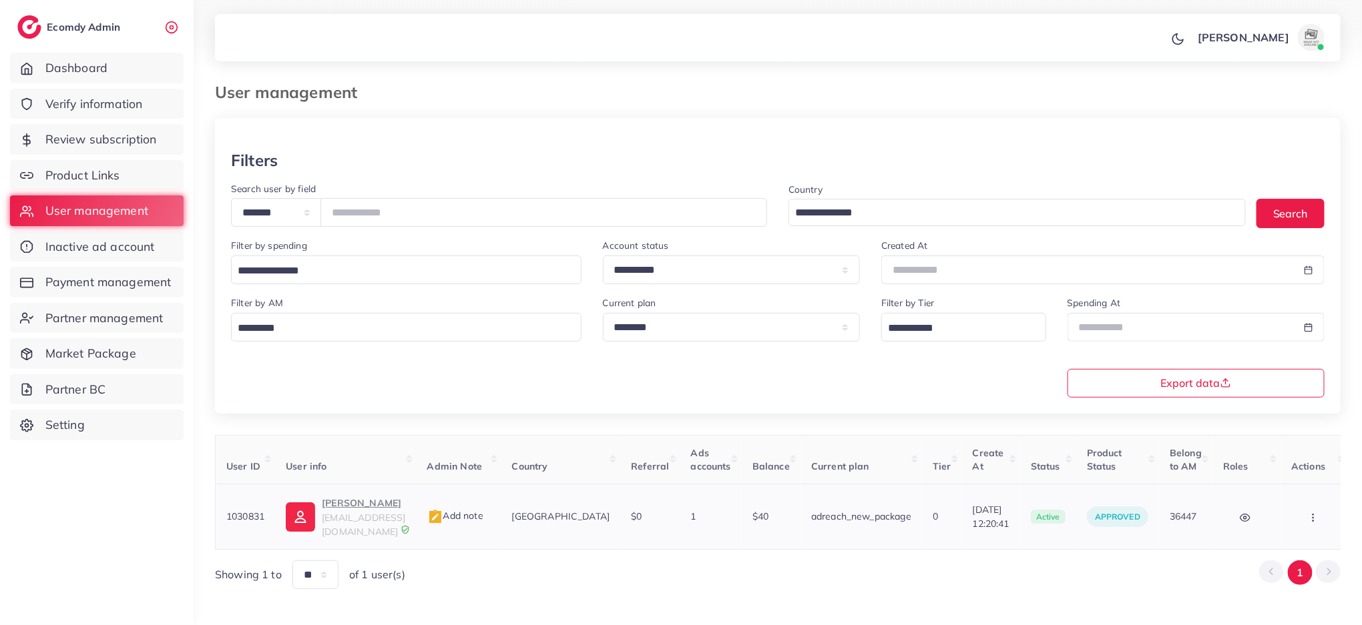
click at [378, 494] on td "RAMEEZ SHAHID toothpaste876@gmail.com" at bounding box center [345, 517] width 141 height 65
click at [379, 507] on p "RAMEEZ SHAHID" at bounding box center [363, 503] width 83 height 16
click at [447, 228] on div "**********" at bounding box center [498, 209] width 557 height 57
click at [444, 212] on input "*******" at bounding box center [543, 212] width 447 height 29
click at [370, 513] on span "yesleatherstudio@gmail.com" at bounding box center [363, 524] width 83 height 25
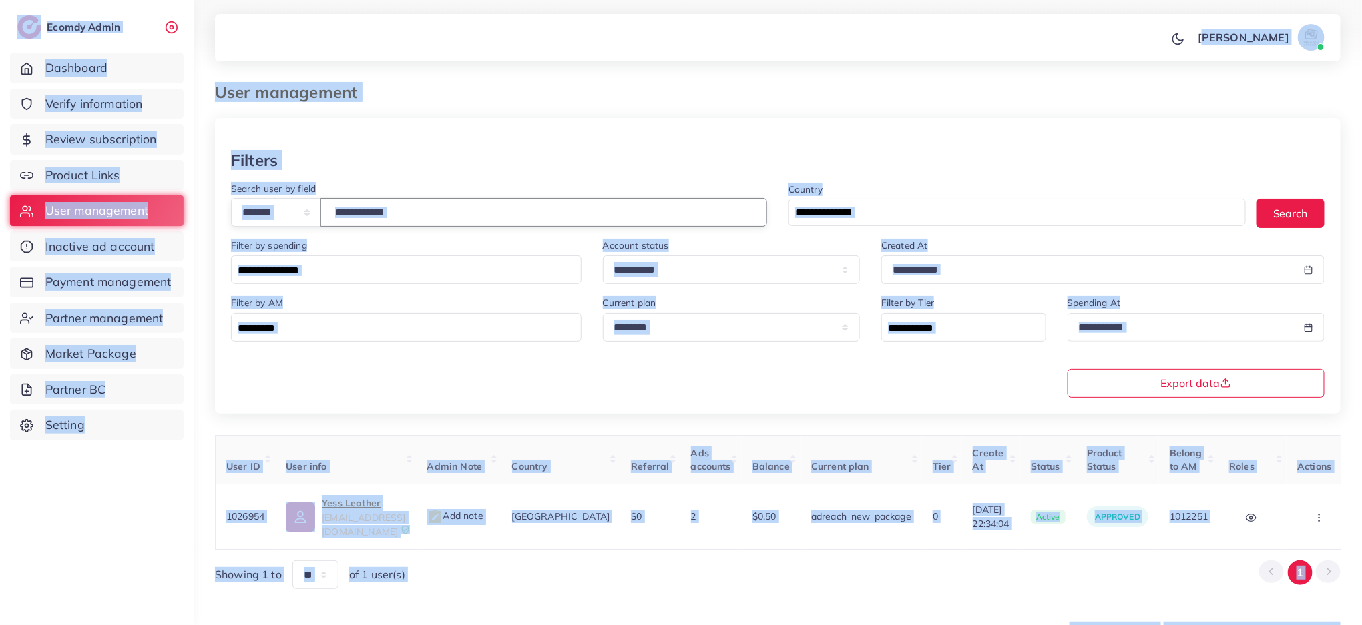
click at [451, 201] on input "*******" at bounding box center [543, 212] width 447 height 29
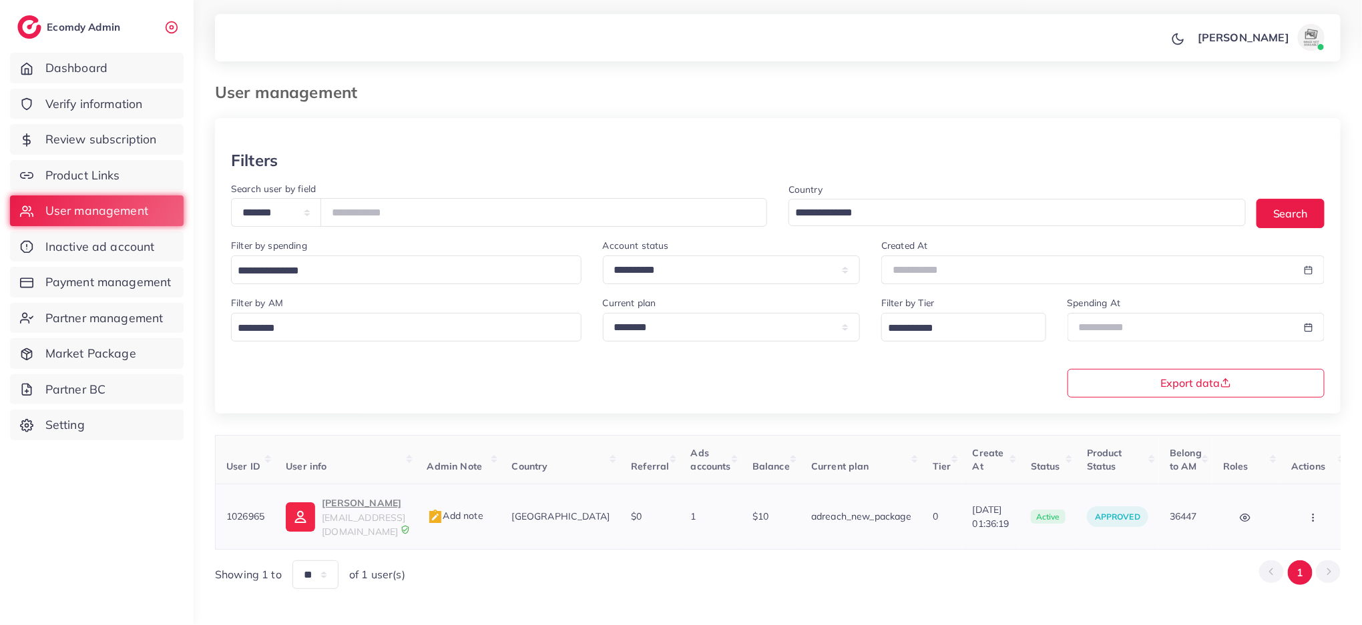
click at [356, 516] on span "uzairrahmantiktok@gmail.com" at bounding box center [363, 524] width 83 height 25
click at [401, 214] on input "*******" at bounding box center [543, 212] width 447 height 29
type input "*******"
click at [370, 517] on span "aqsa.iofficialshop62@gmail.com" at bounding box center [363, 524] width 83 height 25
click at [1335, 521] on button "button" at bounding box center [1314, 517] width 47 height 30
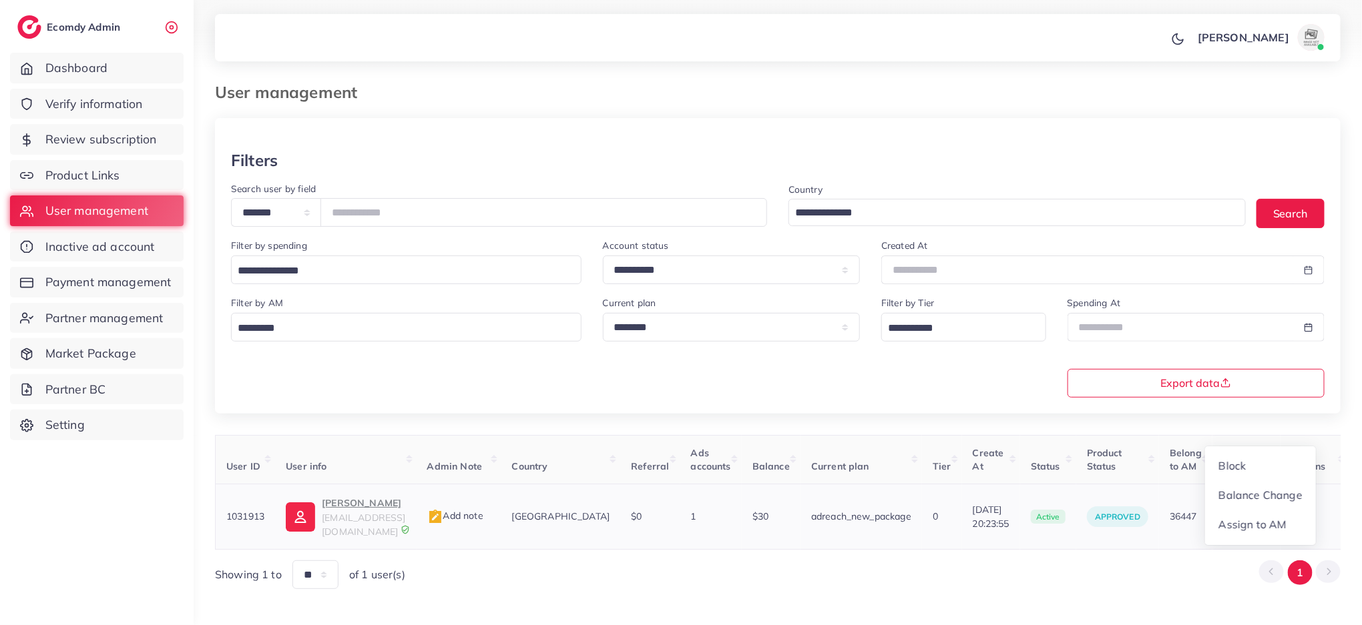
click at [1335, 521] on button "button" at bounding box center [1314, 517] width 47 height 30
drag, startPoint x: 1333, startPoint y: 511, endPoint x: 1334, endPoint y: 519, distance: 7.4
click at [1335, 511] on button "button" at bounding box center [1314, 517] width 47 height 30
click at [1292, 525] on link "Assign to AM" at bounding box center [1260, 525] width 111 height 29
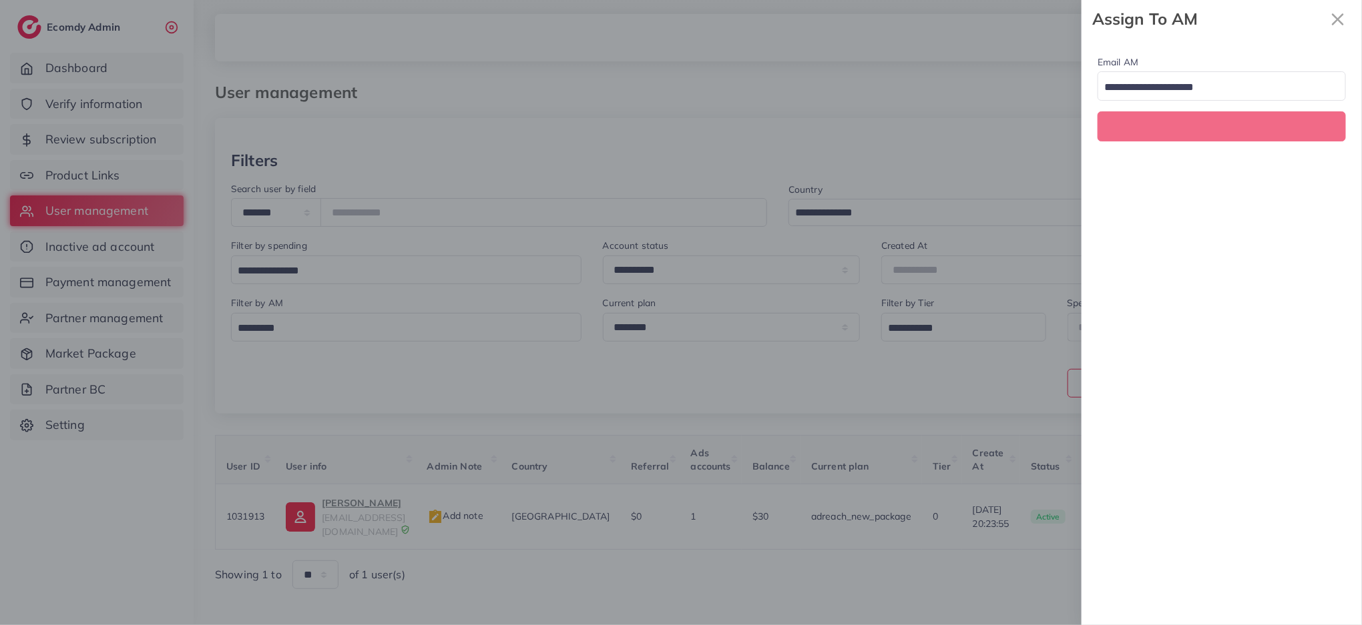
scroll to position [0, 0]
click at [1228, 88] on input "Search for option" at bounding box center [1213, 87] width 229 height 21
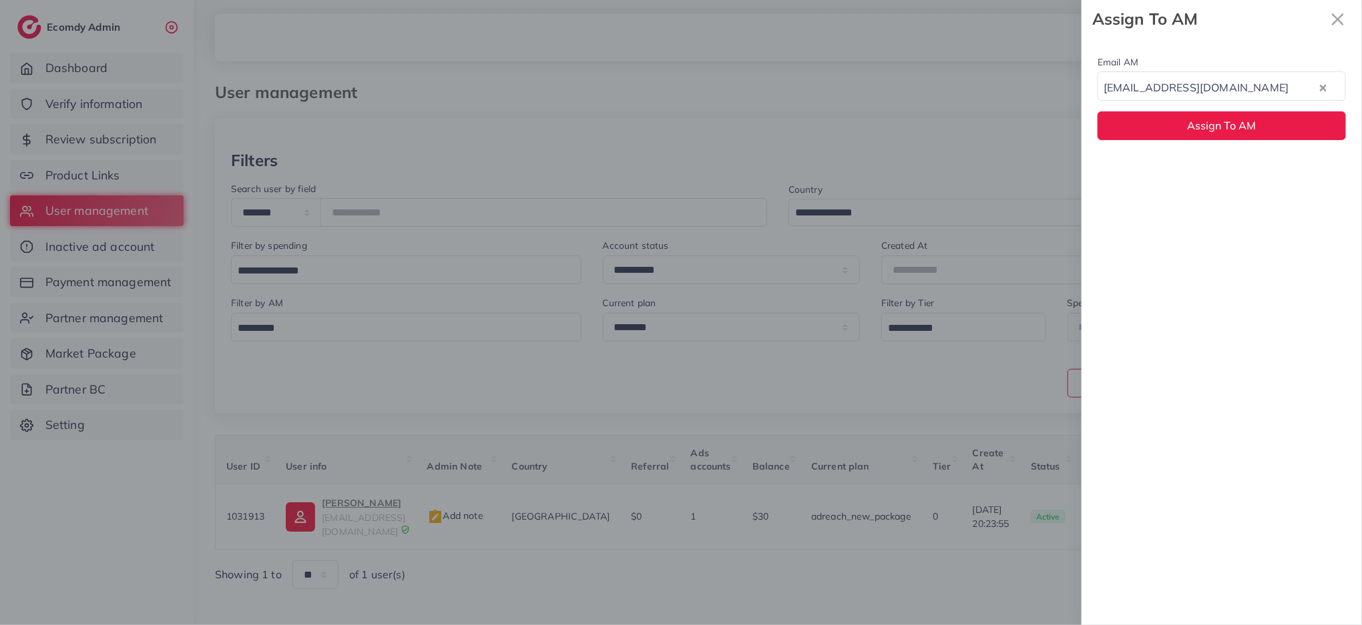
click at [1210, 170] on div "Email AM natashashahid163@gmail.com Loading... None hadibaaslam@gmail.com natas…" at bounding box center [1221, 331] width 280 height 587
click at [1226, 134] on button "Assign To AM" at bounding box center [1221, 125] width 248 height 29
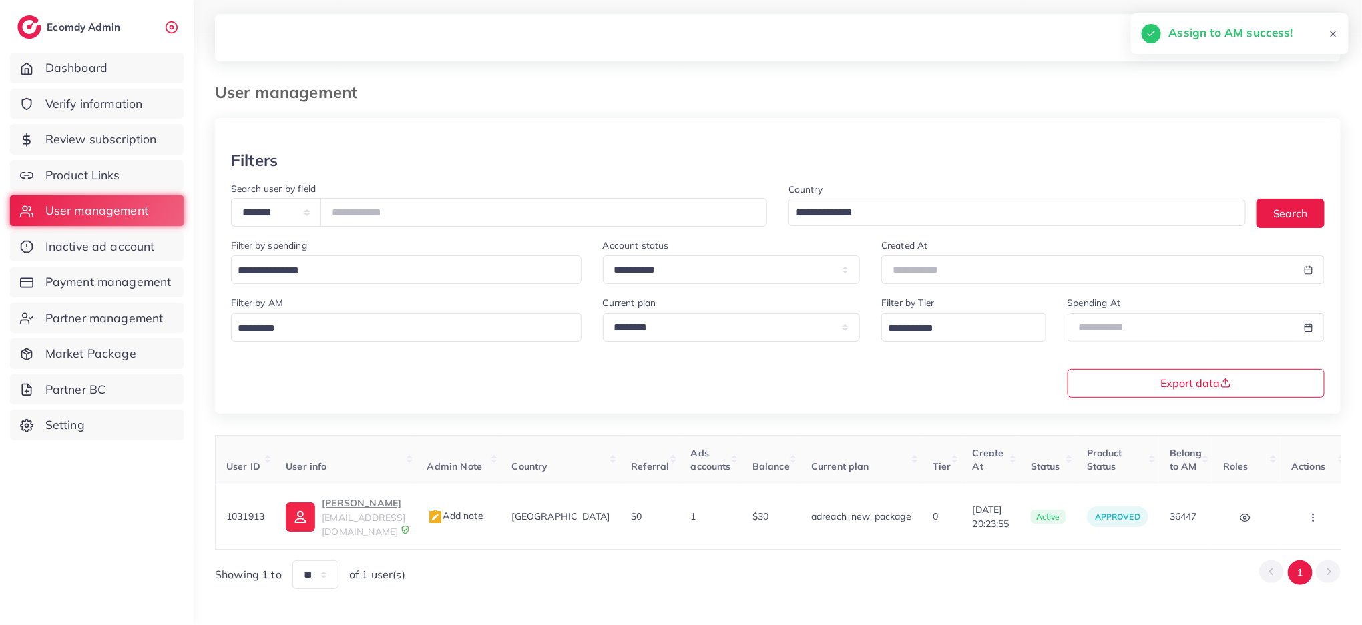
click at [1226, 134] on div at bounding box center [777, 134] width 1125 height 33
click at [1313, 517] on circle "button" at bounding box center [1312, 517] width 1 height 1
click at [1316, 512] on link "Assign to AM" at bounding box center [1260, 523] width 111 height 29
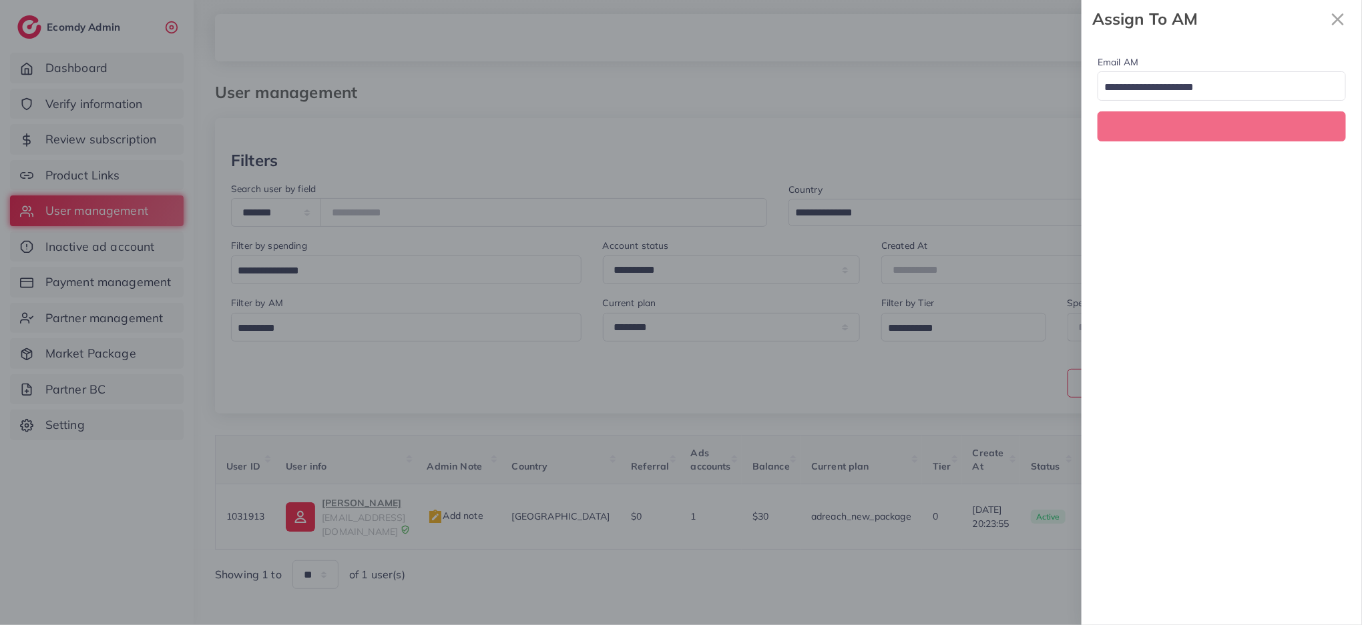
scroll to position [0, 0]
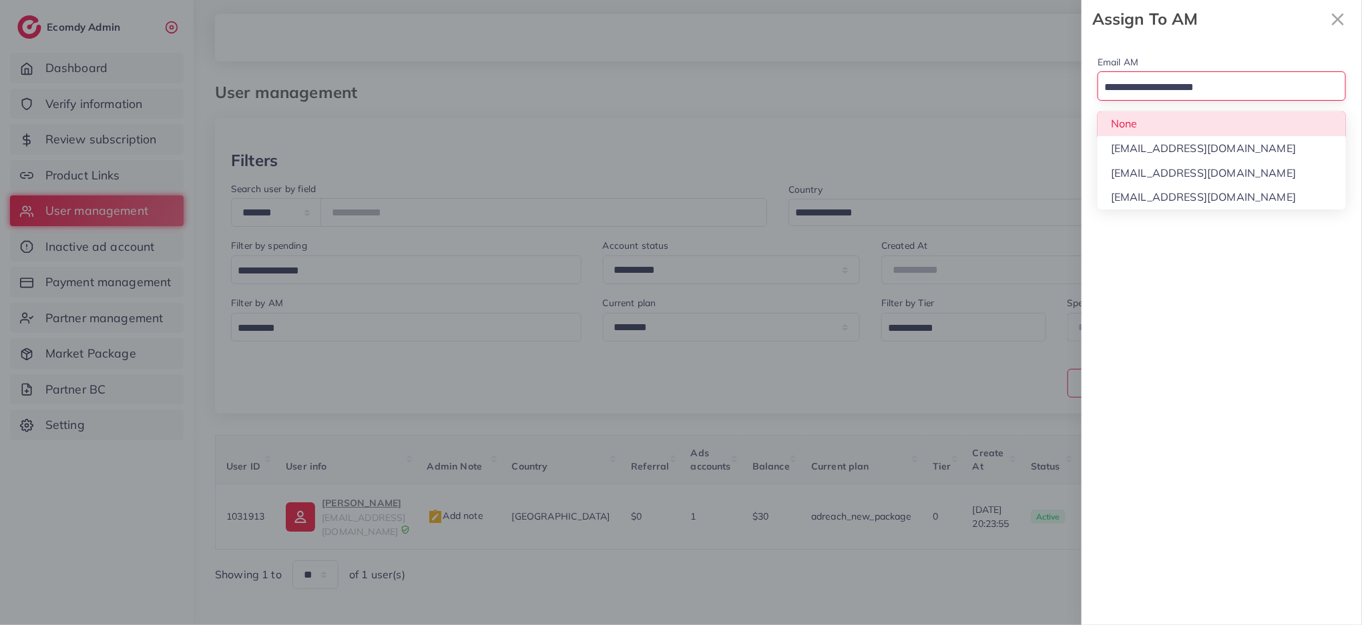
click at [1210, 91] on input "Search for option" at bounding box center [1213, 87] width 229 height 21
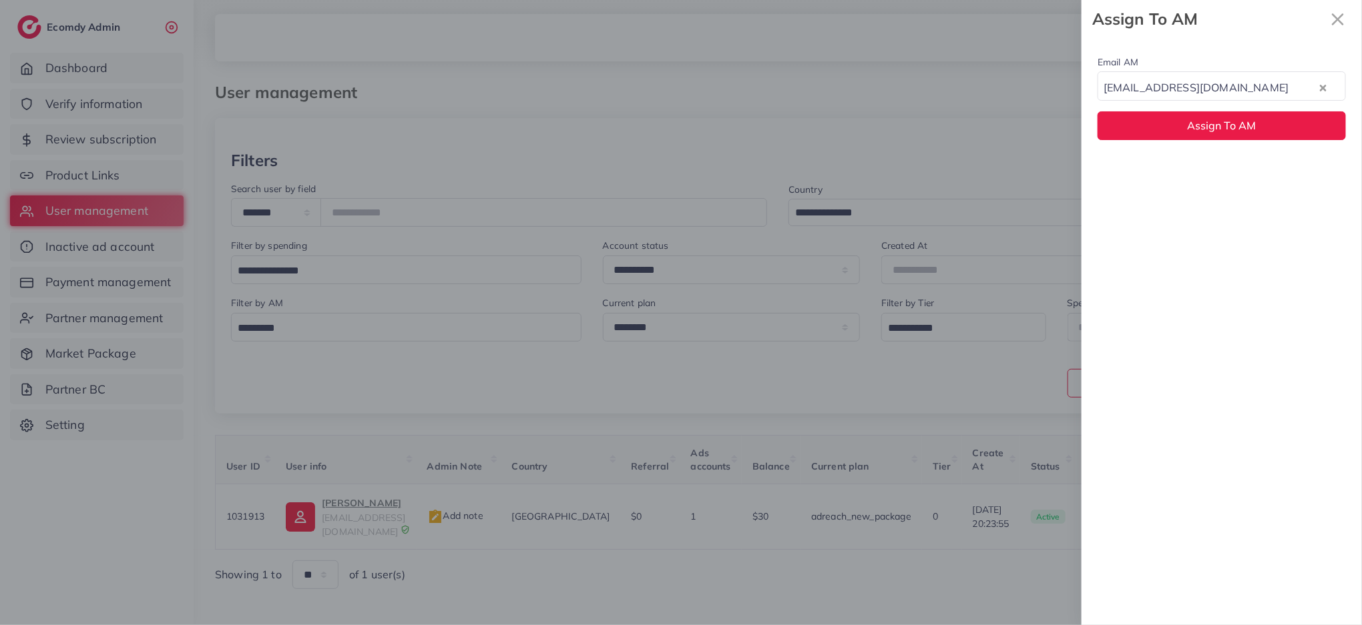
click at [1187, 176] on div "Email AM natashashahid163@gmail.com Loading... None hadibaaslam@gmail.com natas…" at bounding box center [1221, 331] width 280 height 587
click at [1192, 132] on span "Assign To AM" at bounding box center [1222, 125] width 69 height 13
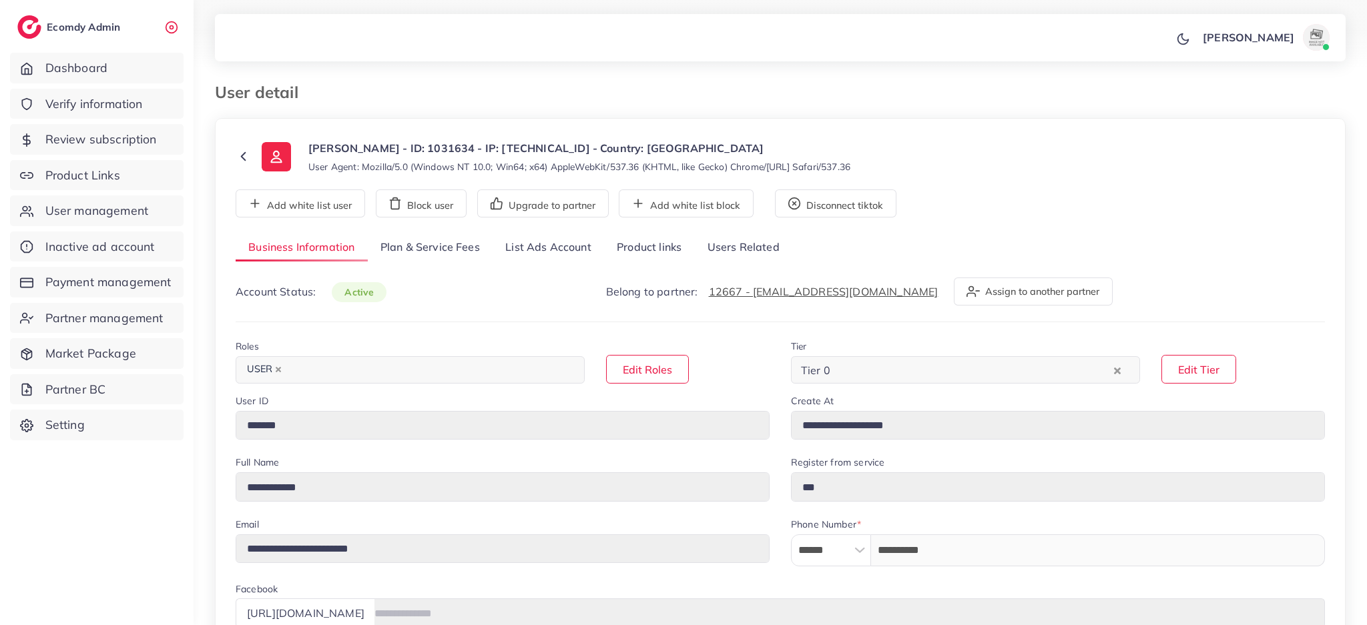
select select "********"
click at [529, 252] on link "List Ads Account" at bounding box center [548, 248] width 111 height 29
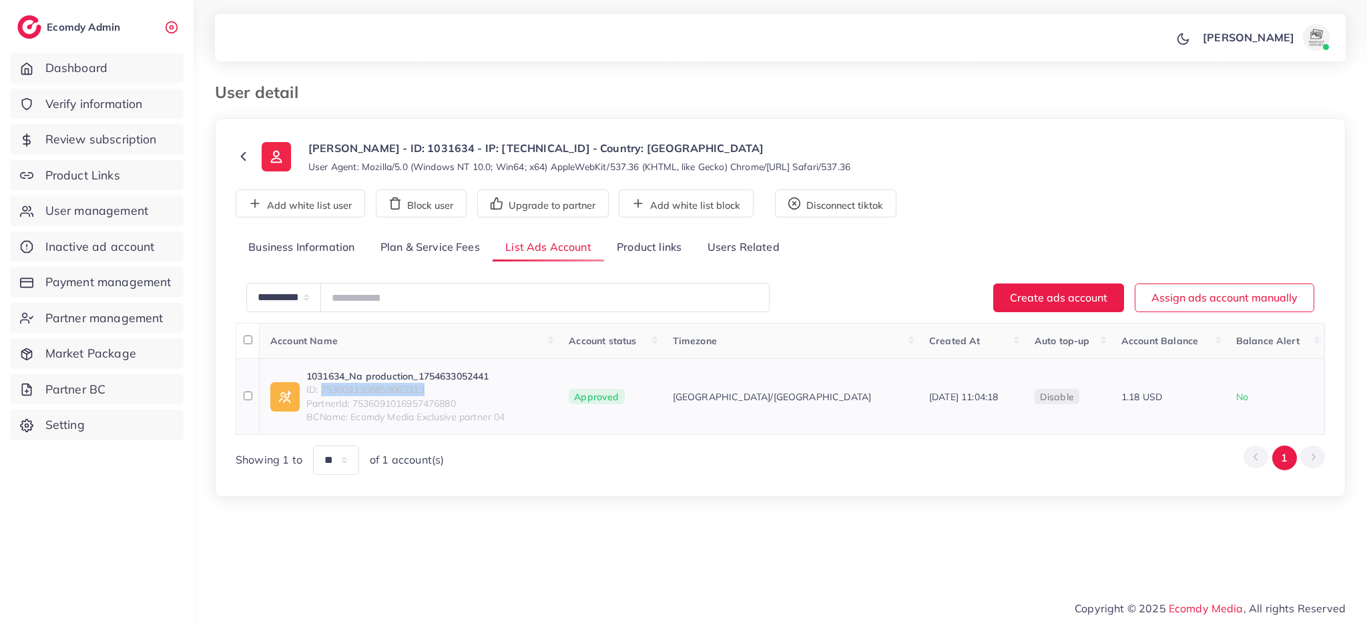
drag, startPoint x: 440, startPoint y: 388, endPoint x: 323, endPoint y: 388, distance: 116.8
click at [323, 388] on span "ID: 7536091366859063313" at bounding box center [405, 389] width 199 height 13
copy span "7536091366859063313"
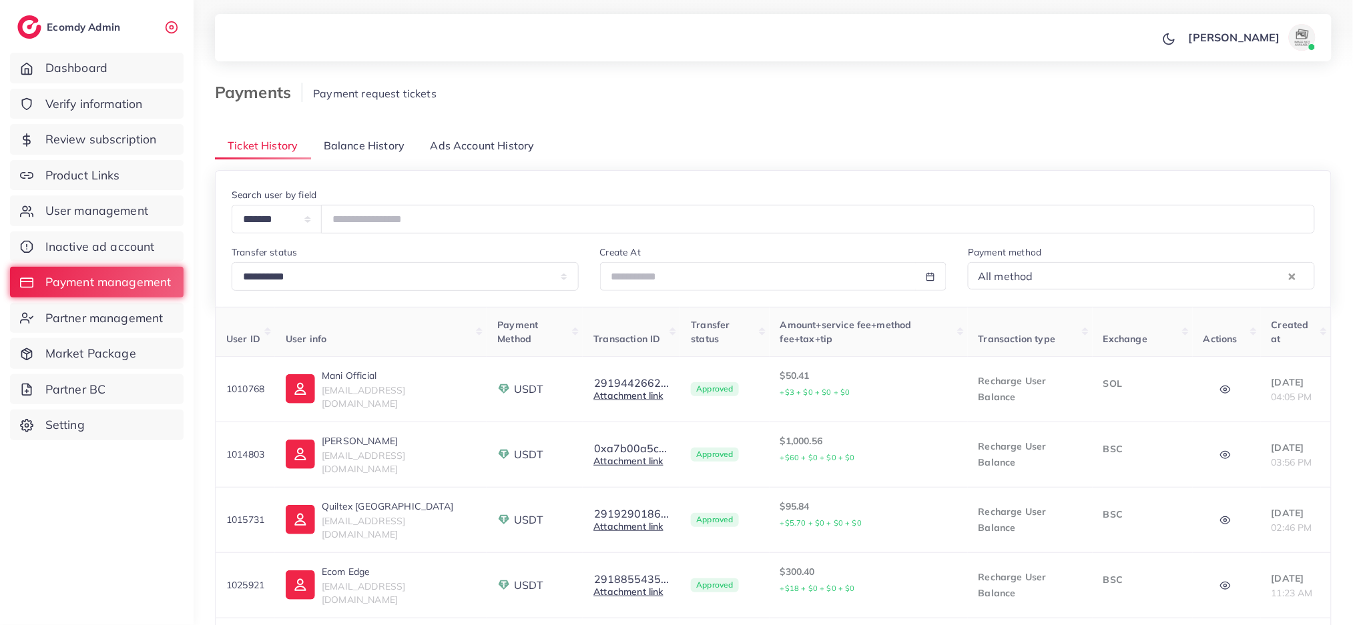
click at [353, 148] on span "Balance History" at bounding box center [364, 145] width 81 height 15
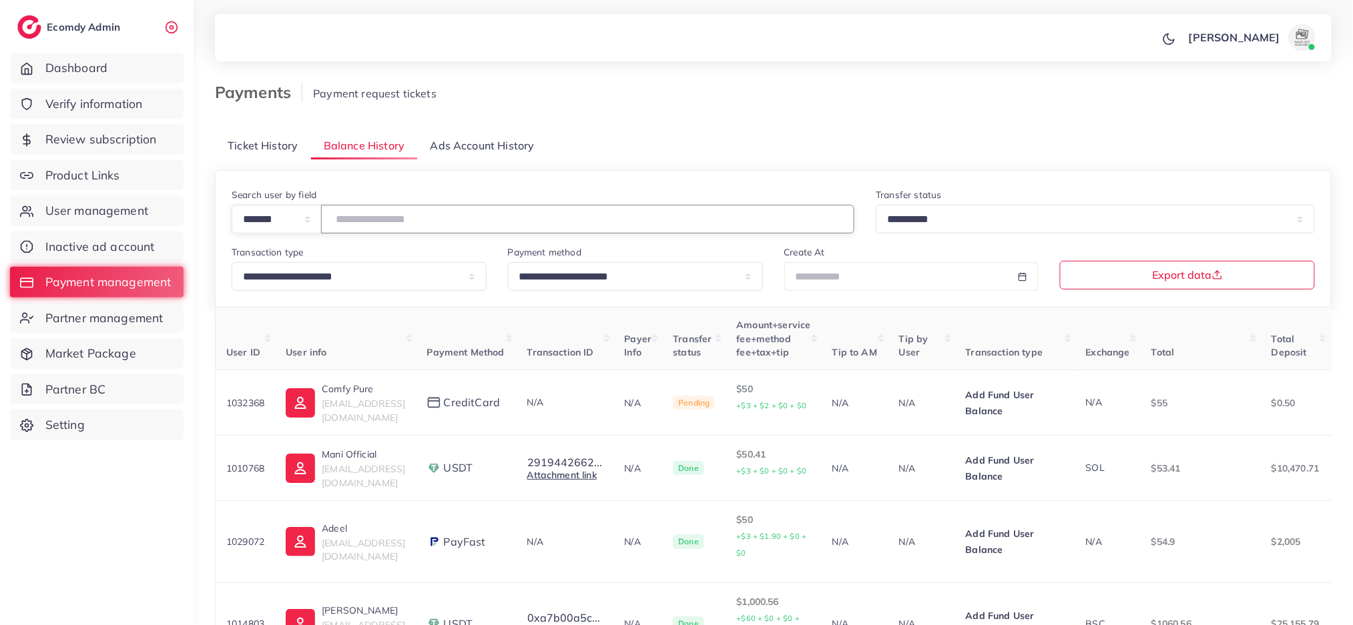
click at [381, 228] on input "number" at bounding box center [587, 219] width 533 height 29
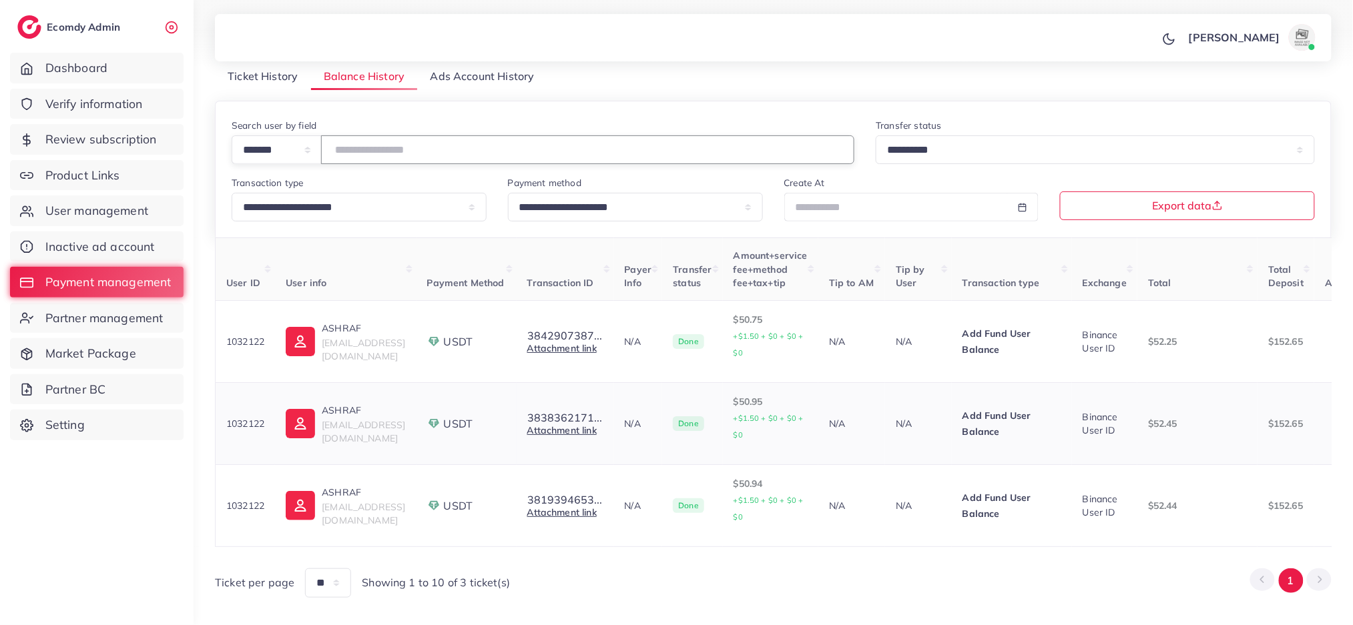
scroll to position [112, 0]
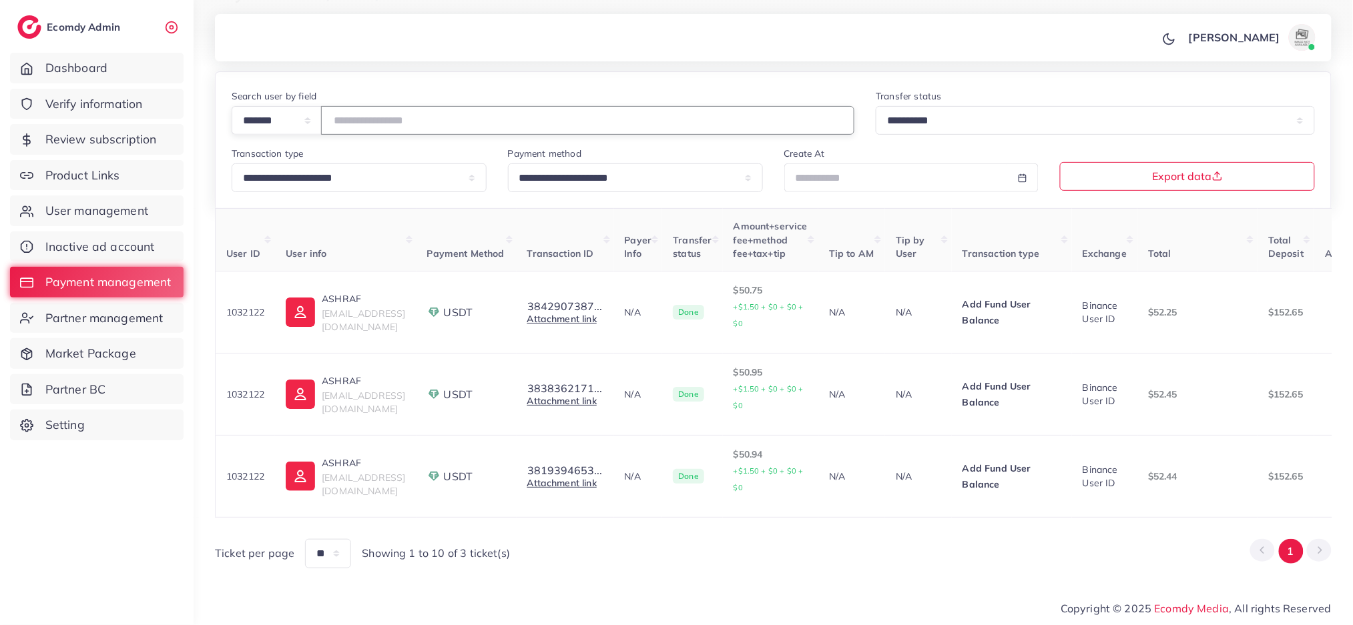
type input "*******"
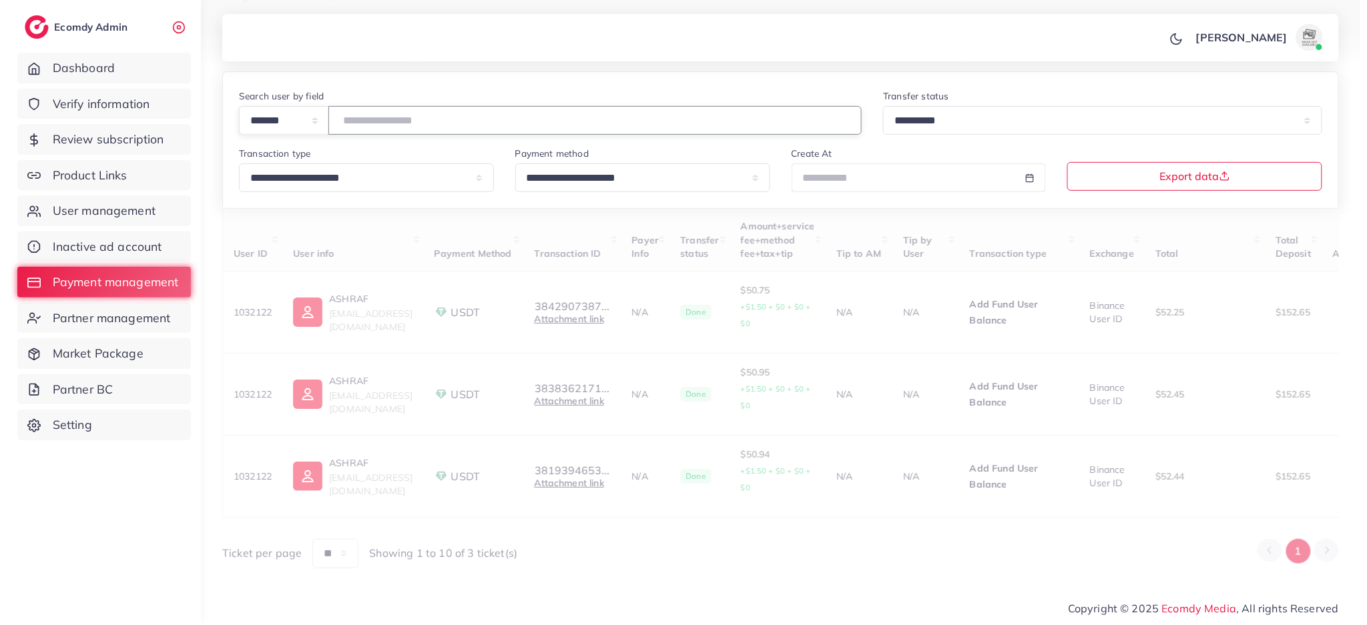
scroll to position [0, 0]
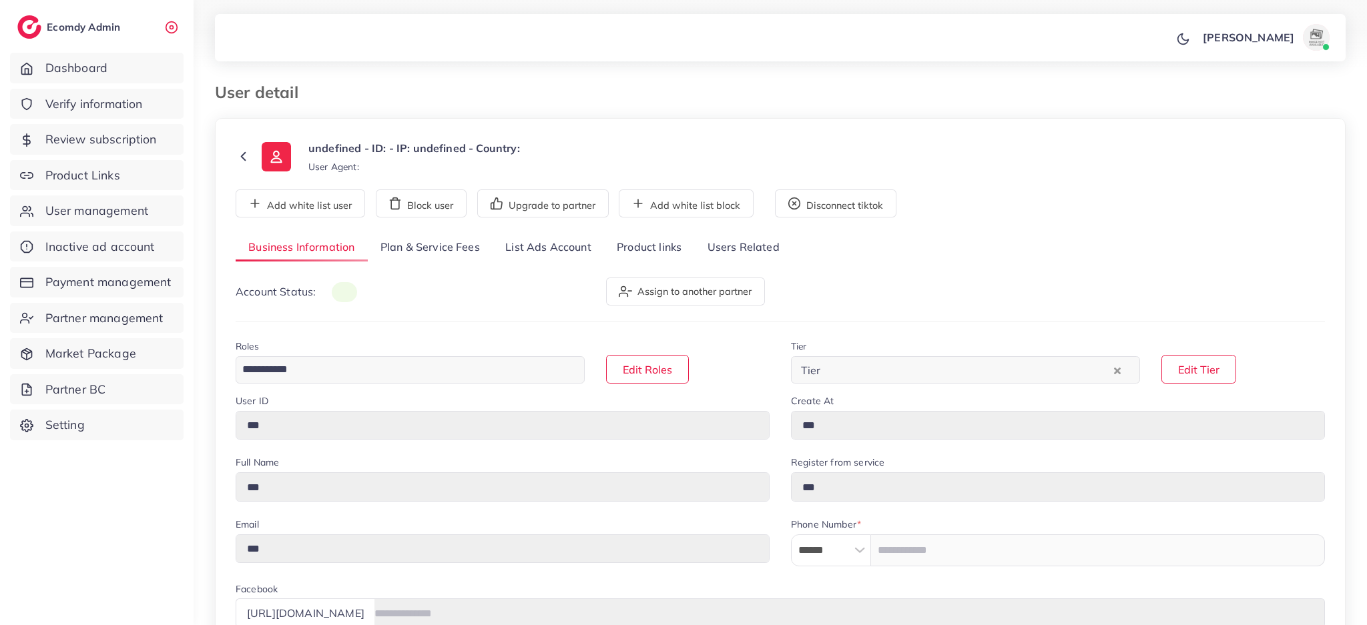
click at [527, 260] on link "List Ads Account" at bounding box center [548, 248] width 111 height 29
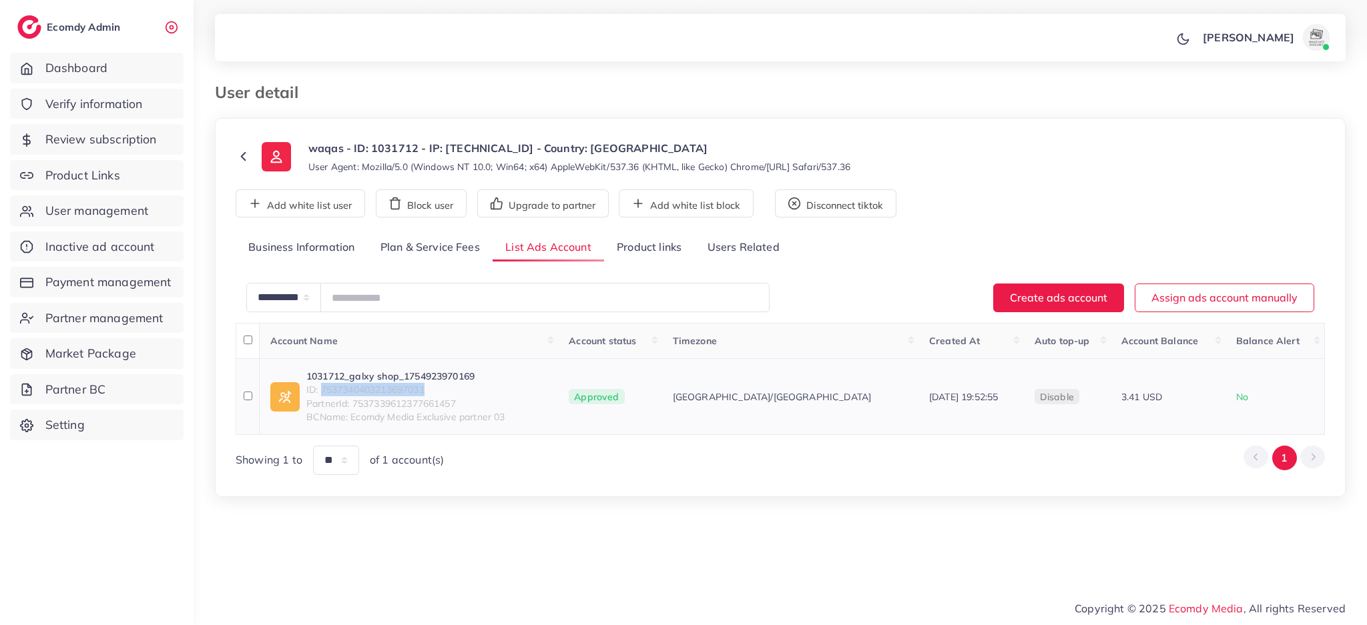
drag, startPoint x: 446, startPoint y: 387, endPoint x: 322, endPoint y: 390, distance: 124.2
click at [322, 390] on span "ID: 7537340403213697031" at bounding box center [405, 389] width 199 height 13
copy span "7537340403213697031"
drag, startPoint x: 451, startPoint y: 392, endPoint x: 322, endPoint y: 386, distance: 129.0
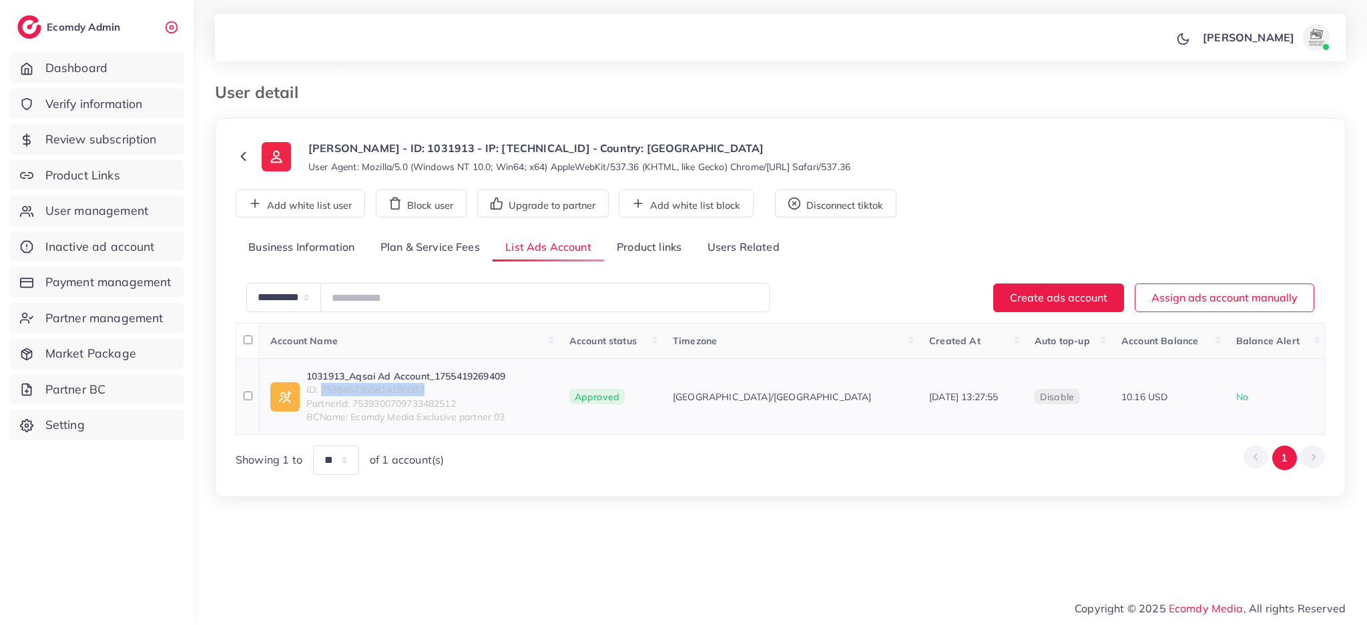
click at [322, 386] on span "ID: 7539467365814190087" at bounding box center [405, 389] width 199 height 13
copy span "7539467365814190087"
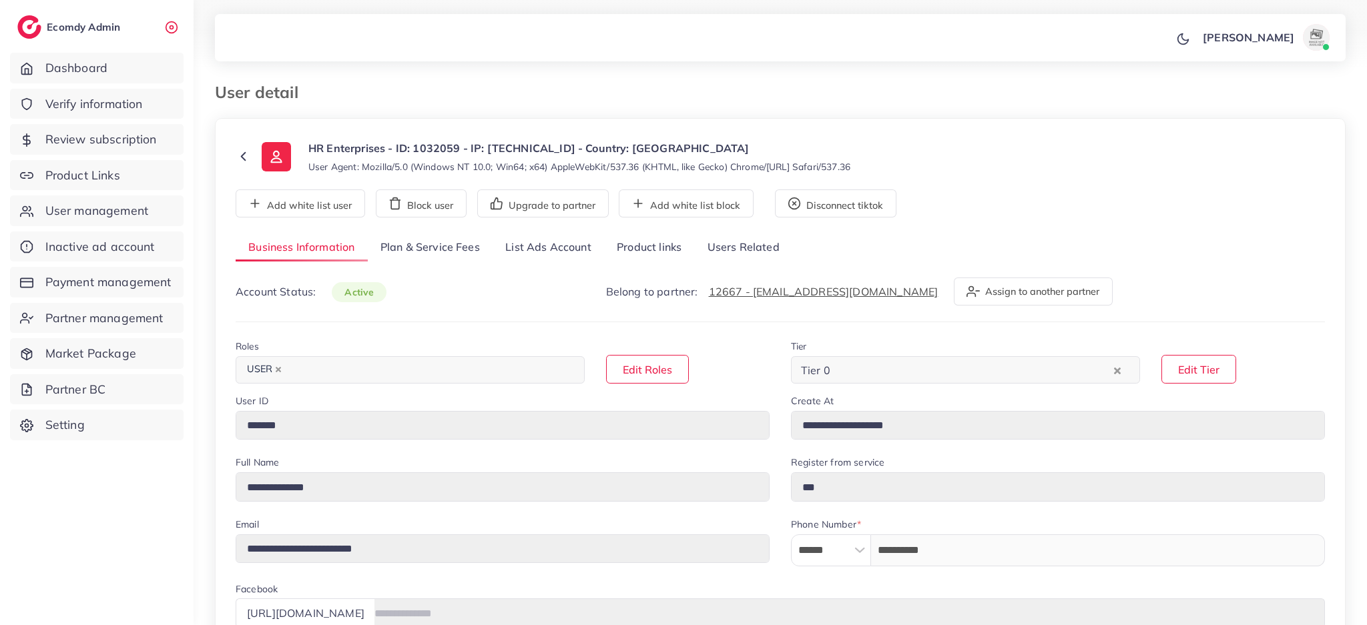
select select "********"
click at [524, 242] on link "List Ads Account" at bounding box center [548, 248] width 111 height 29
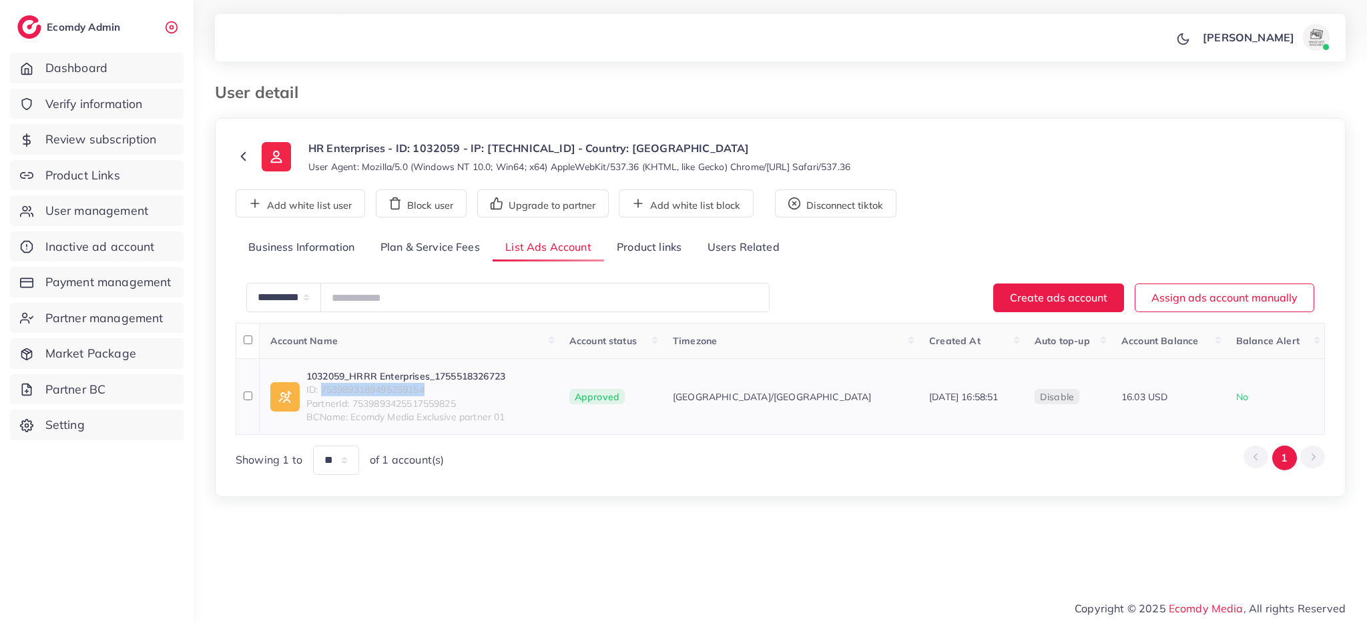
drag, startPoint x: 483, startPoint y: 395, endPoint x: 323, endPoint y: 383, distance: 160.0
click at [323, 383] on span "ID: 7539893189495259154" at bounding box center [405, 389] width 199 height 13
copy span "7539893189495259154"
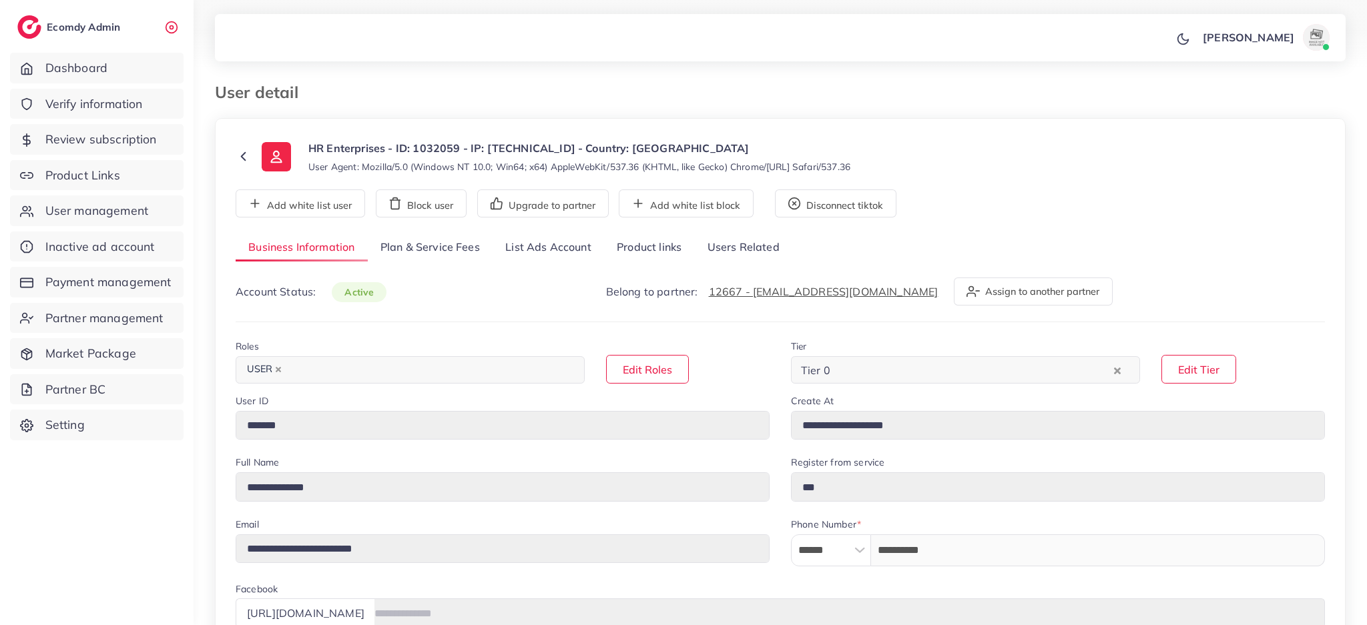
select select "********"
select select "**********"
click at [541, 247] on link "List Ads Account" at bounding box center [548, 248] width 111 height 29
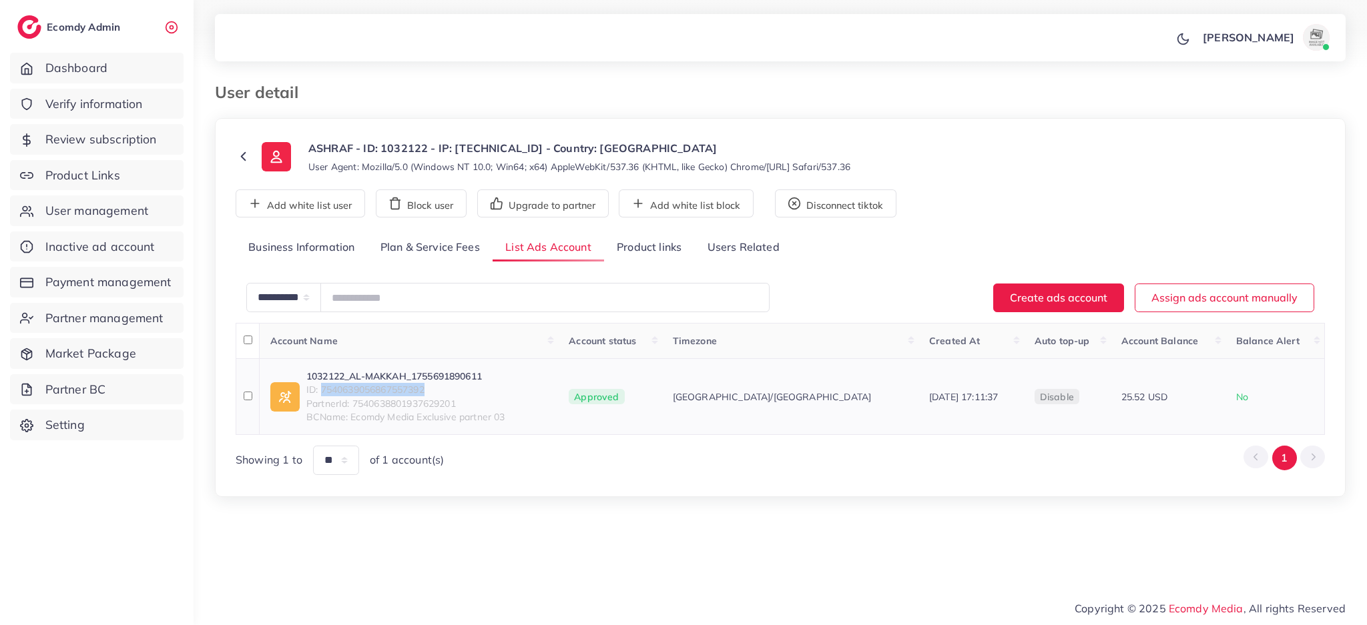
drag, startPoint x: 466, startPoint y: 384, endPoint x: 324, endPoint y: 391, distance: 141.7
click at [324, 391] on span "ID: 7540639056867557392" at bounding box center [405, 389] width 199 height 13
copy span "540639056867557392"
copy span "7540639056867557392"
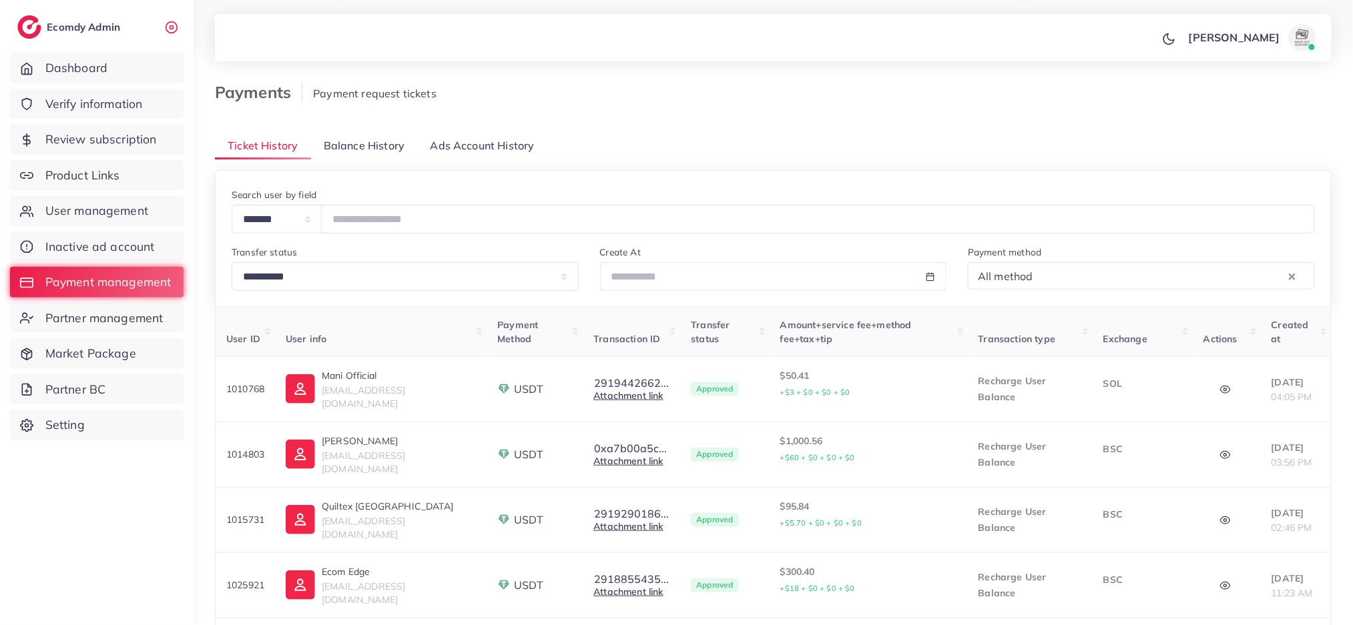
click at [391, 134] on link "Balance History" at bounding box center [364, 146] width 107 height 29
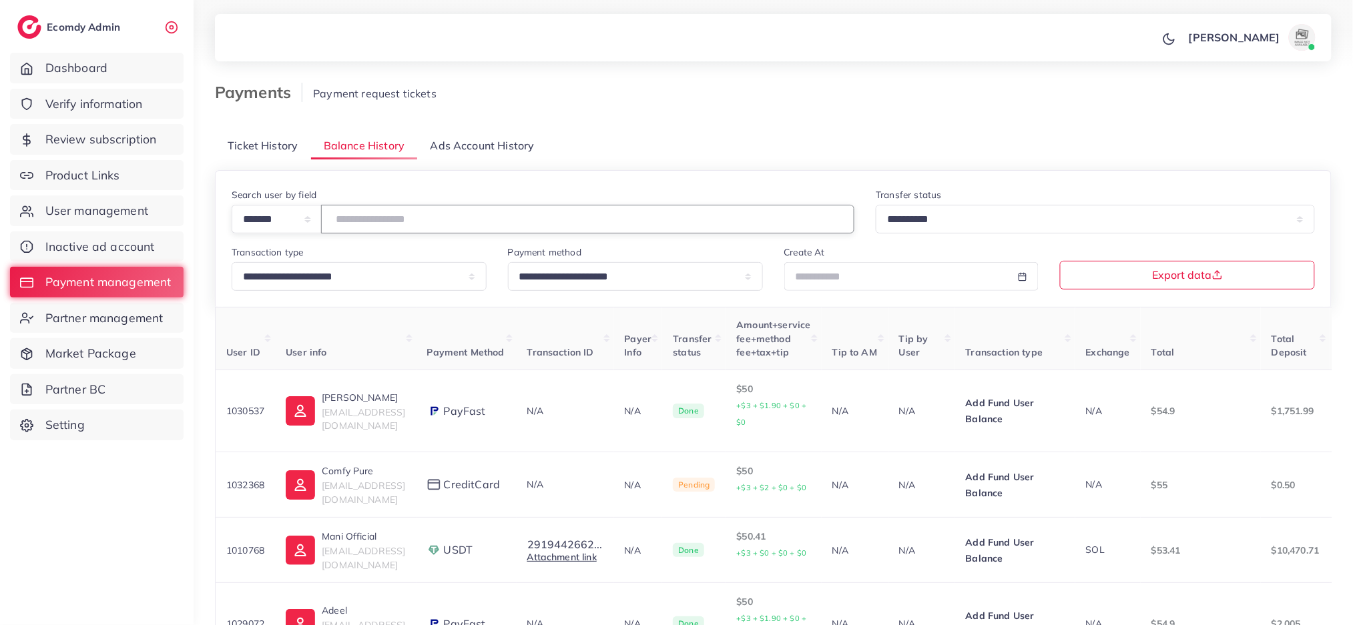
click at [405, 220] on input "number" at bounding box center [587, 219] width 533 height 29
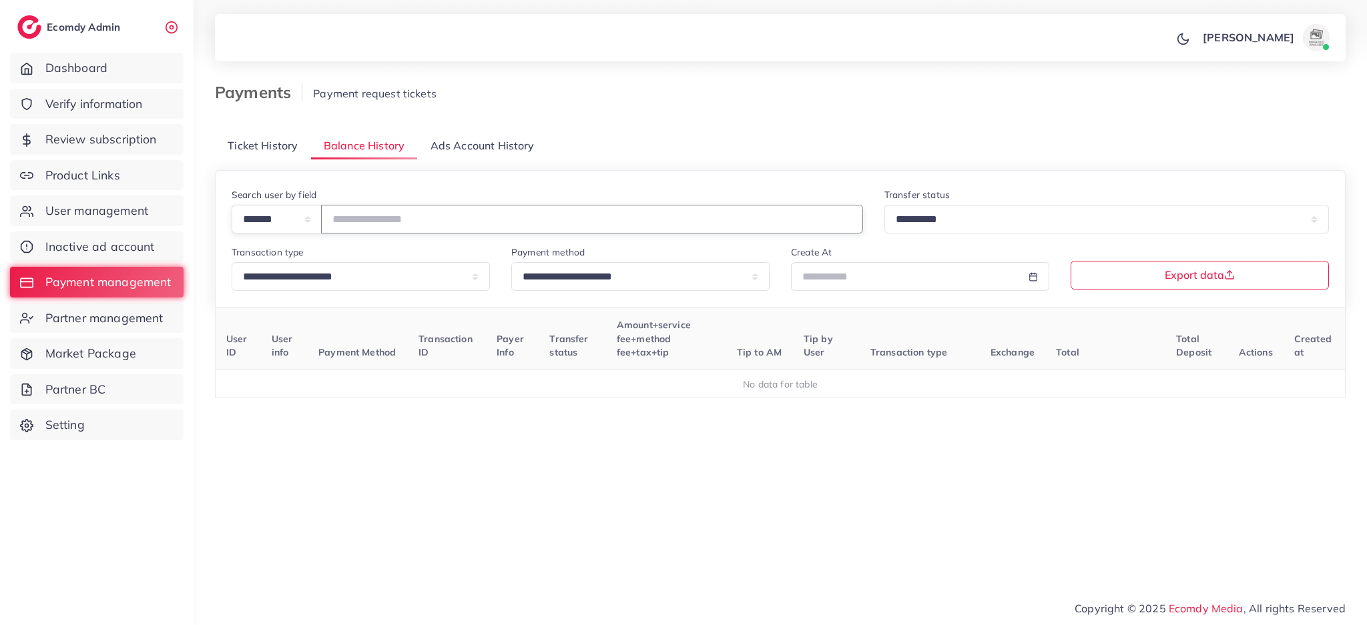
type input "*******"
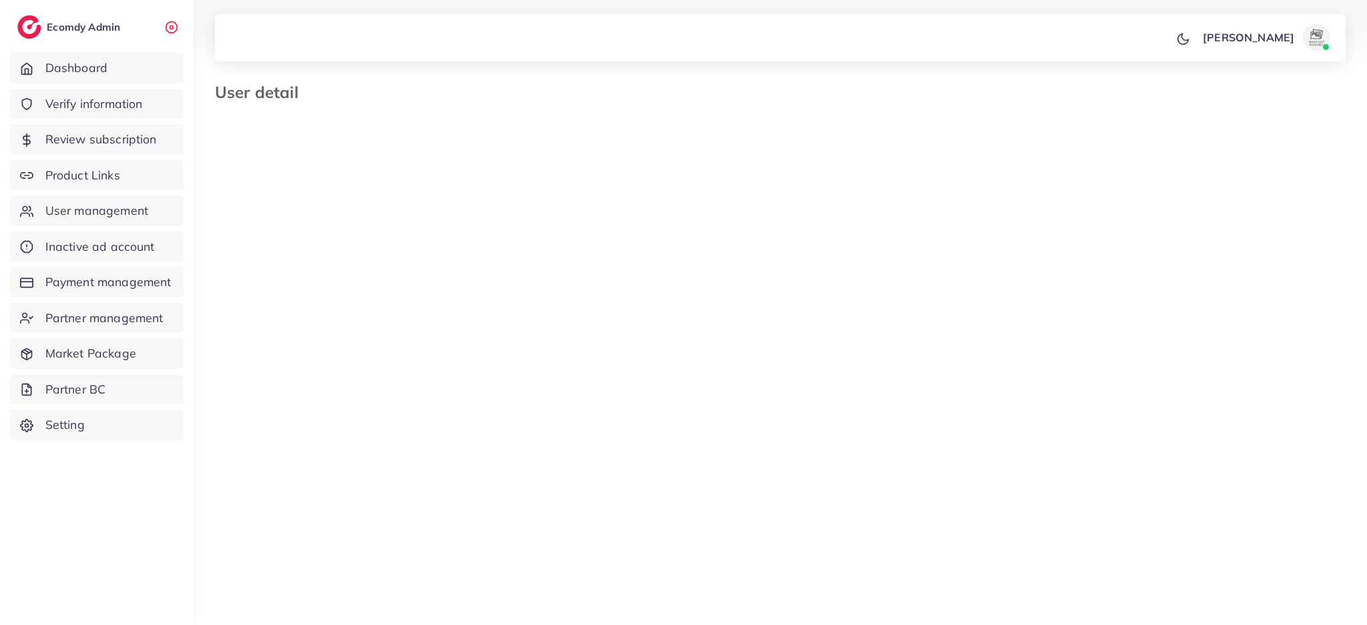
select select "********"
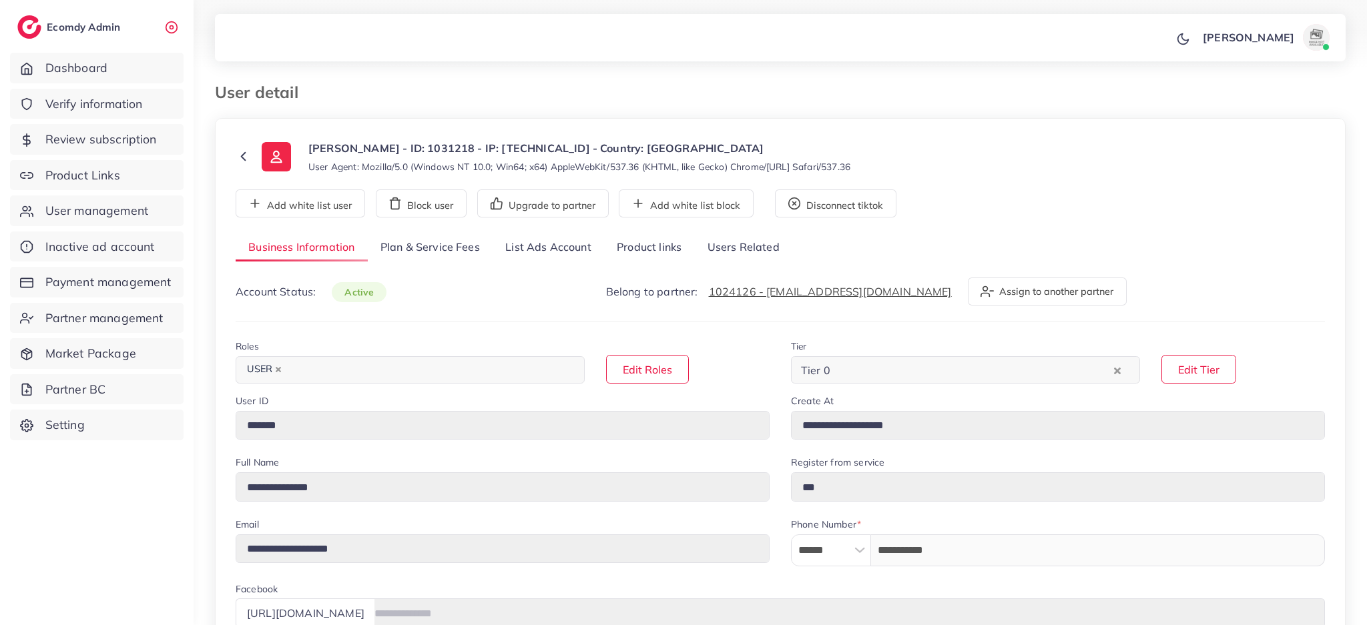
click at [553, 246] on link "List Ads Account" at bounding box center [548, 248] width 111 height 29
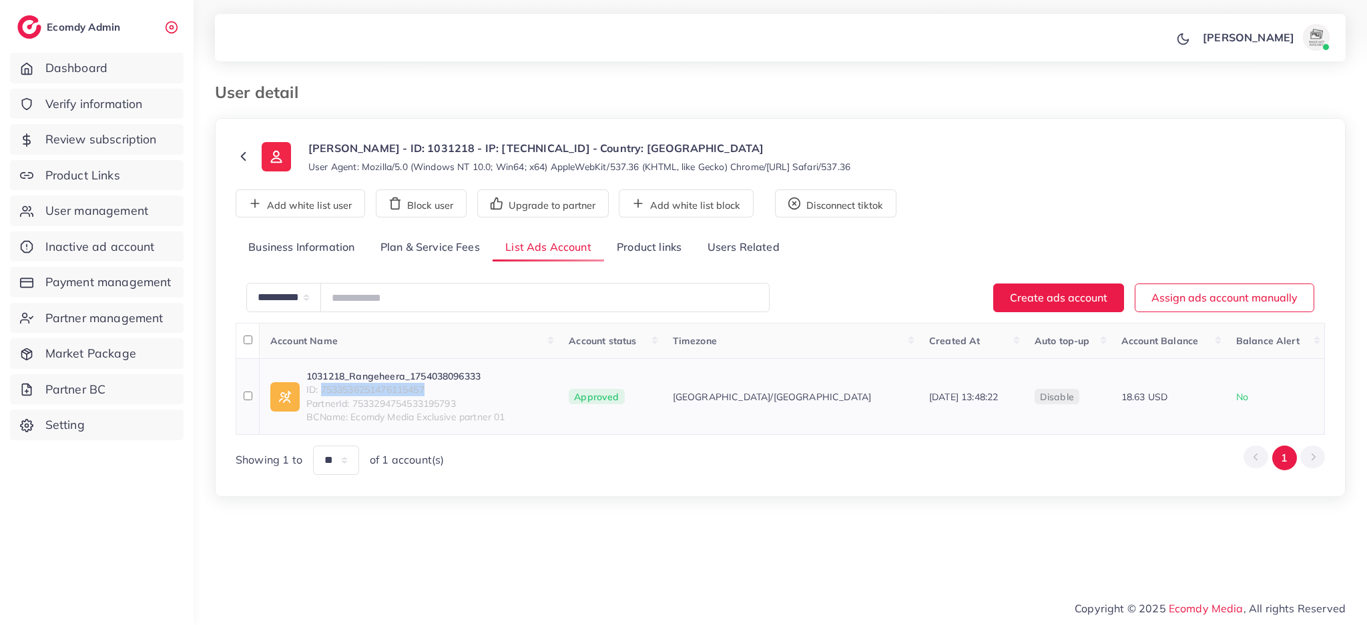
drag, startPoint x: 458, startPoint y: 390, endPoint x: 323, endPoint y: 392, distance: 134.8
click at [323, 392] on span "ID: 7533536251476115457" at bounding box center [405, 389] width 199 height 13
copy span "7533536251476115457"
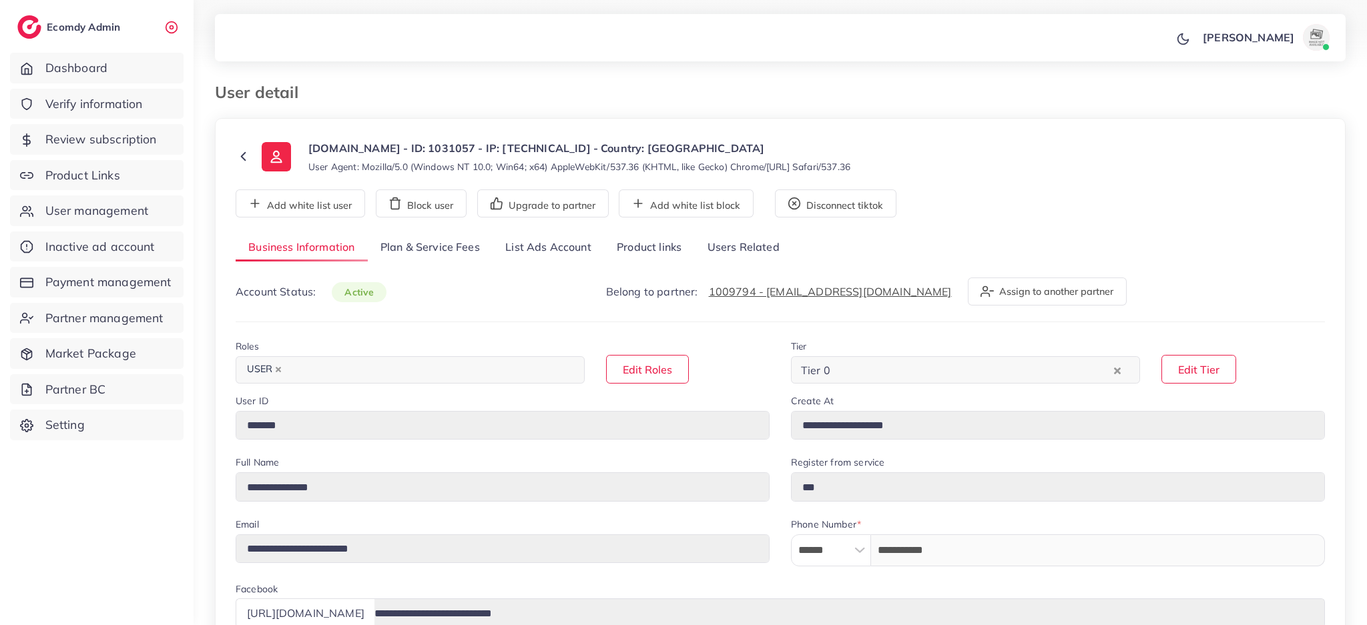
select select "********"
click at [543, 246] on link "List Ads Account" at bounding box center [548, 248] width 111 height 29
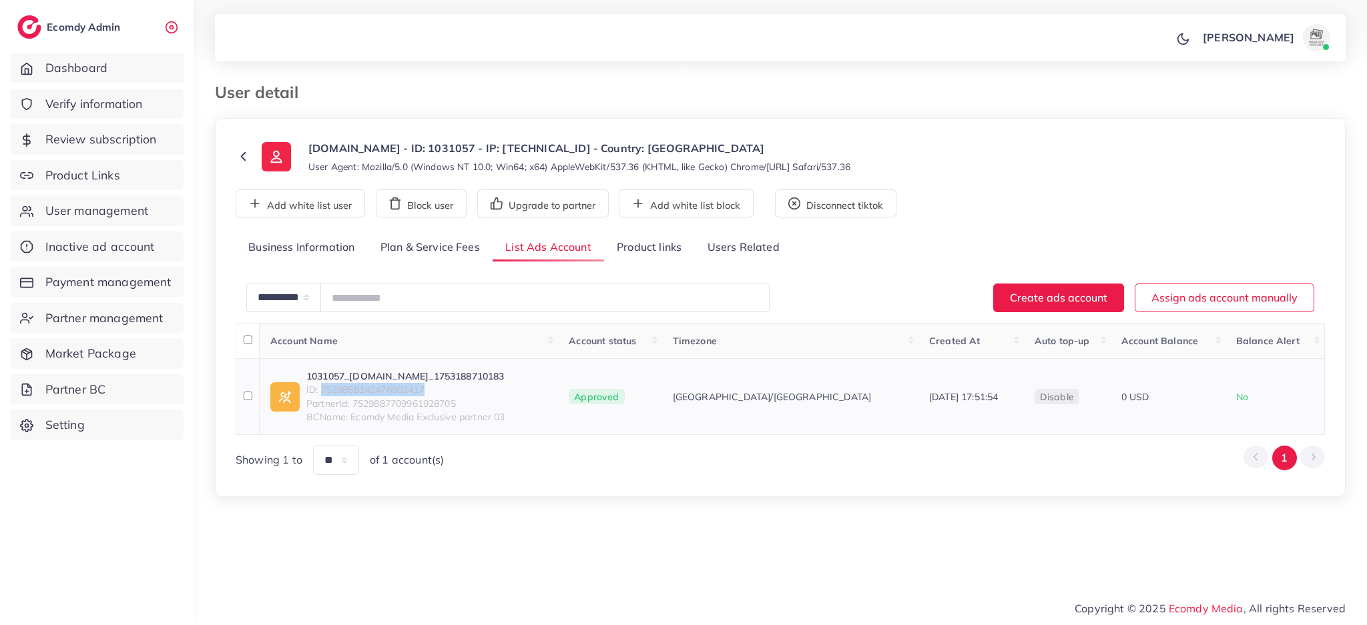
drag, startPoint x: 437, startPoint y: 387, endPoint x: 320, endPoint y: 384, distance: 116.2
click at [321, 384] on span "ID: 7529888142476902417" at bounding box center [405, 389] width 199 height 13
copy span "7529888142476902417"
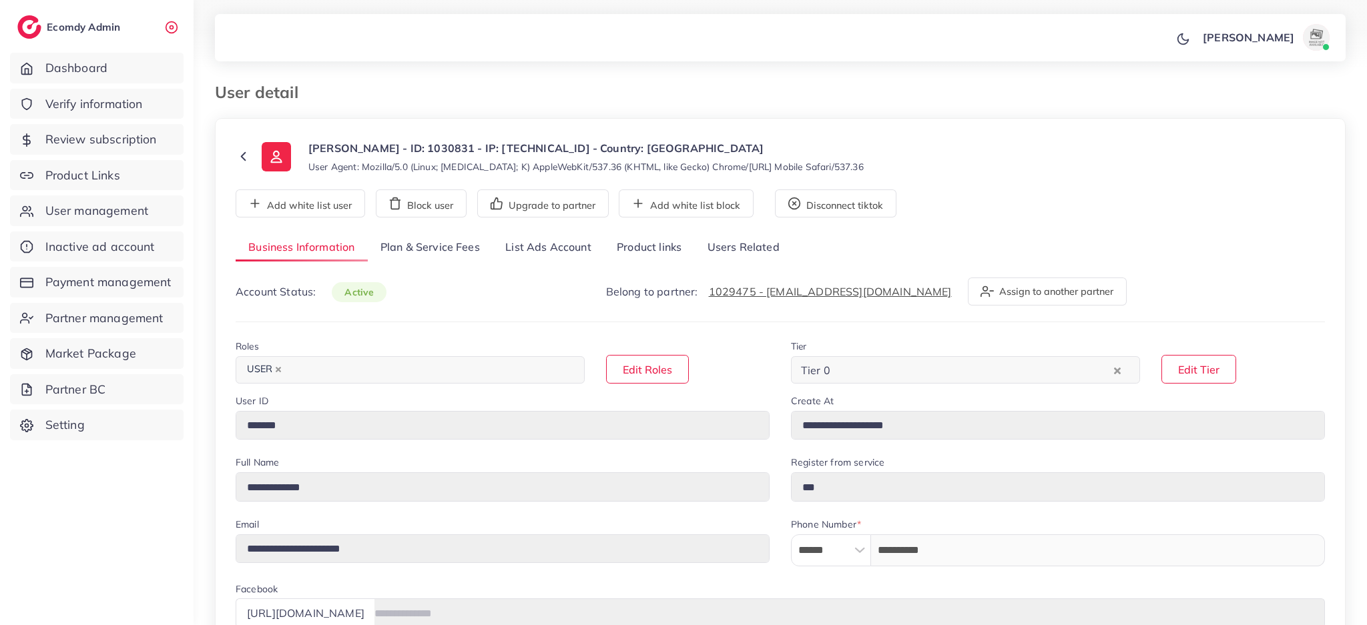
select select "********"
click at [523, 252] on link "List Ads Account" at bounding box center [548, 248] width 111 height 29
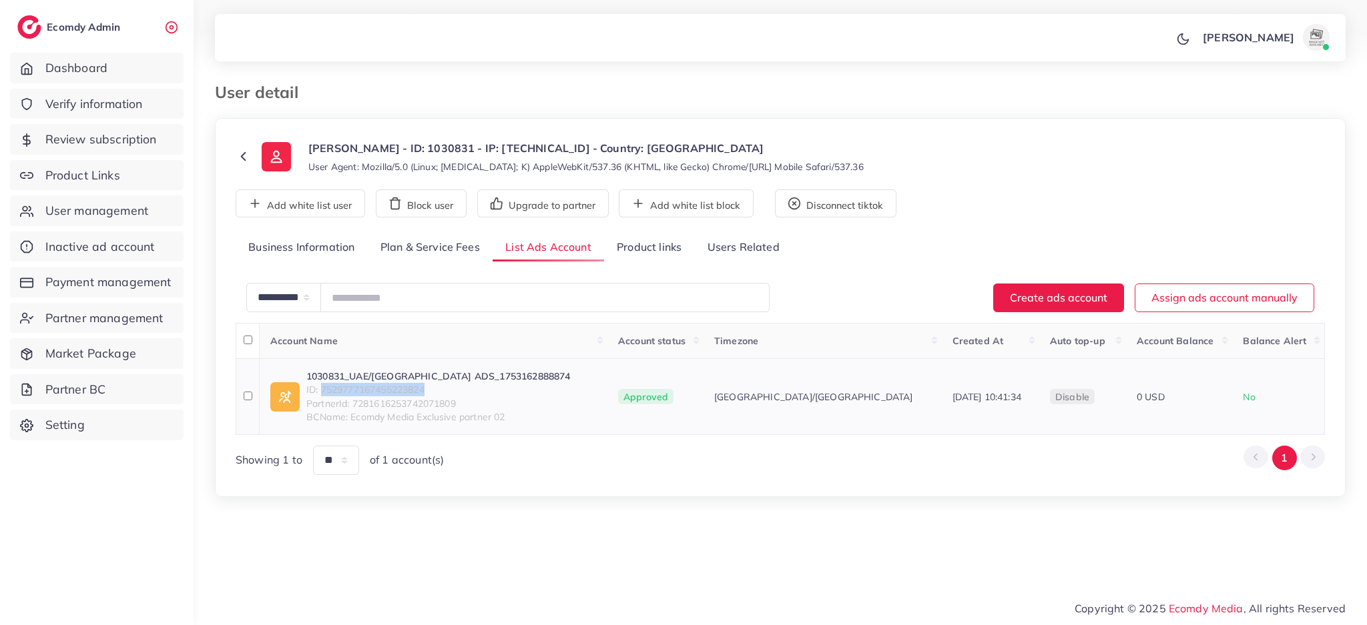
drag, startPoint x: 435, startPoint y: 393, endPoint x: 323, endPoint y: 384, distance: 111.8
click at [323, 384] on span "ID: 7529777167455223824" at bounding box center [438, 389] width 264 height 13
copy span "7529777167455223824"
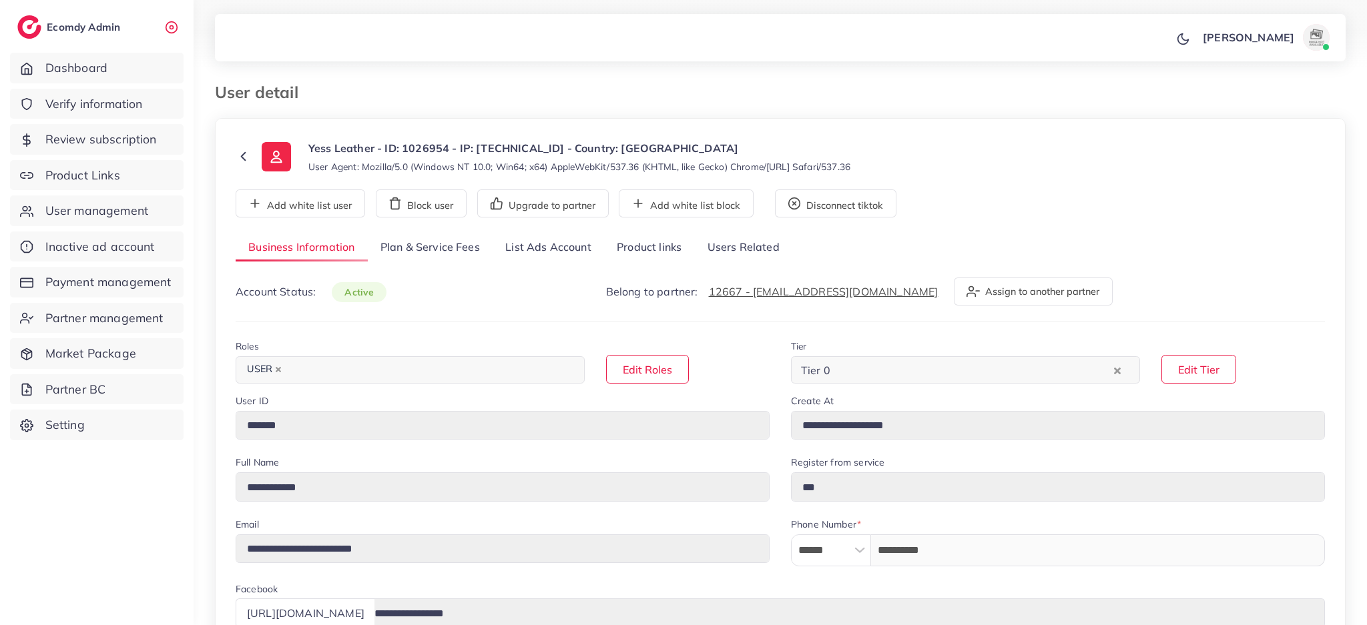
drag, startPoint x: 0, startPoint y: 0, endPoint x: 531, endPoint y: 245, distance: 584.5
click at [531, 241] on link "List Ads Account" at bounding box center [548, 248] width 111 height 29
select select "********"
click at [520, 252] on link "List Ads Account" at bounding box center [548, 248] width 111 height 29
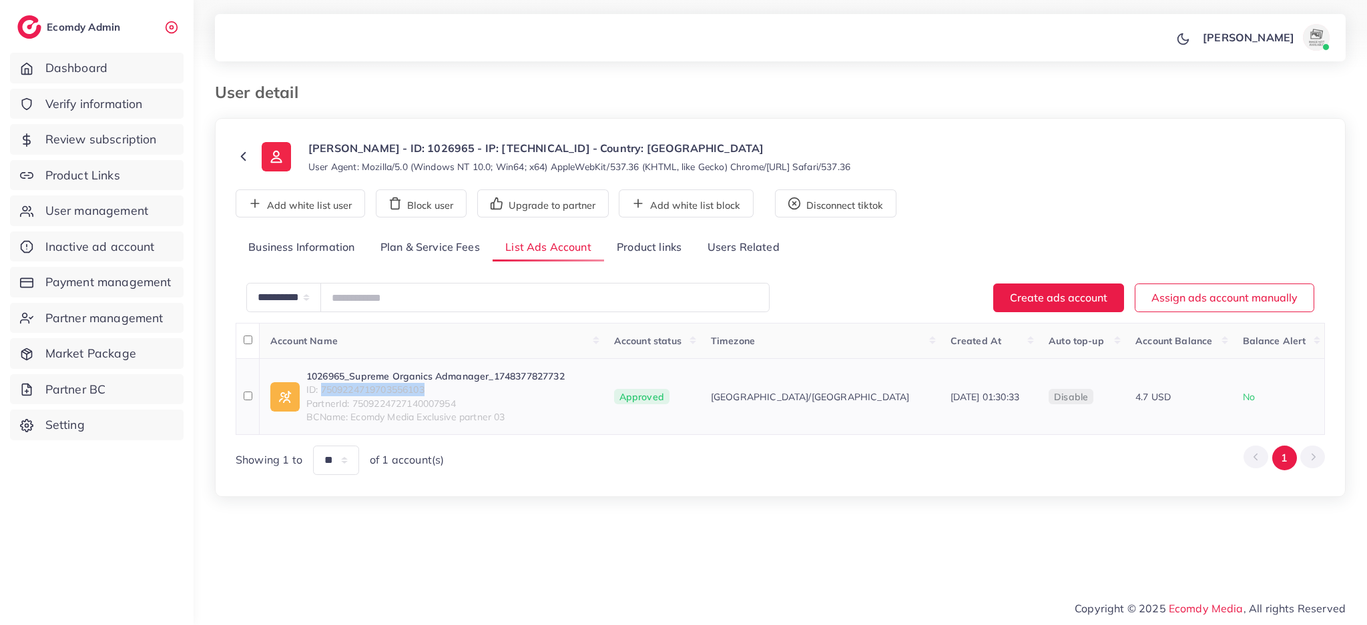
drag, startPoint x: 457, startPoint y: 383, endPoint x: 320, endPoint y: 393, distance: 137.2
click at [320, 394] on span "ID: 7509224719703556103" at bounding box center [435, 389] width 258 height 13
copy span "7509224719703556103"
drag, startPoint x: 436, startPoint y: 390, endPoint x: 321, endPoint y: 390, distance: 114.8
click at [321, 390] on span "ID: 7539467365814190087" at bounding box center [405, 389] width 199 height 13
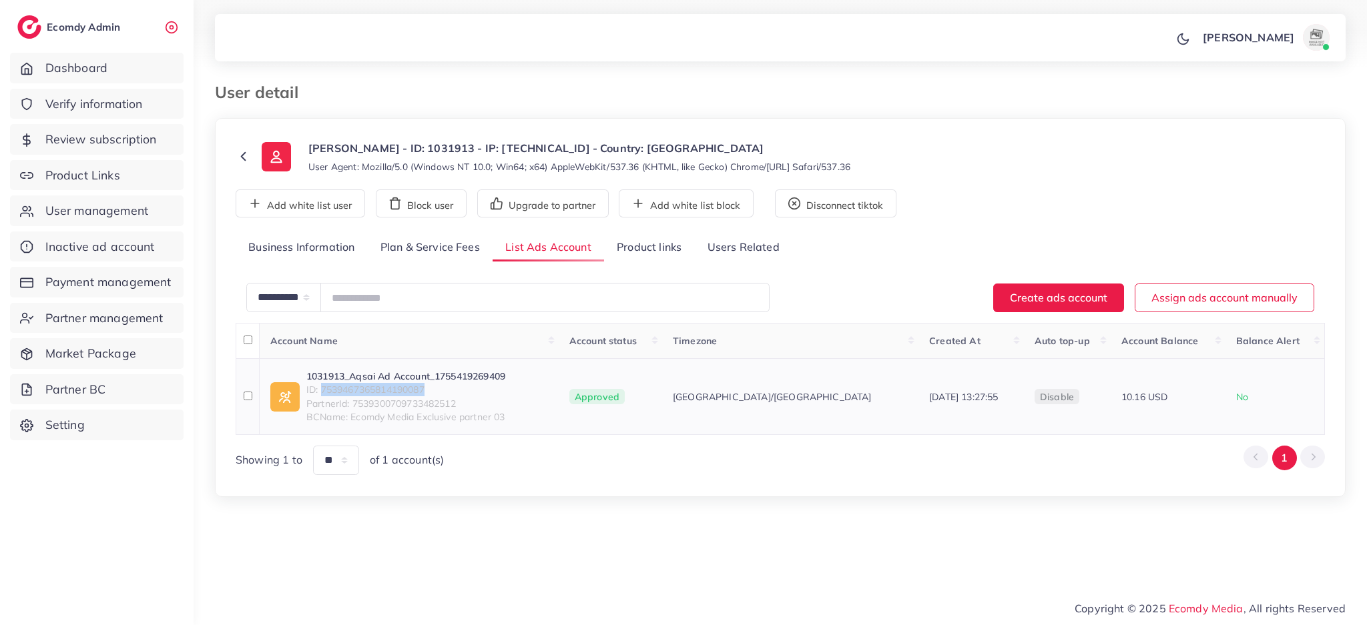
copy span "7539467365814190087"
